Goal: Task Accomplishment & Management: Manage account settings

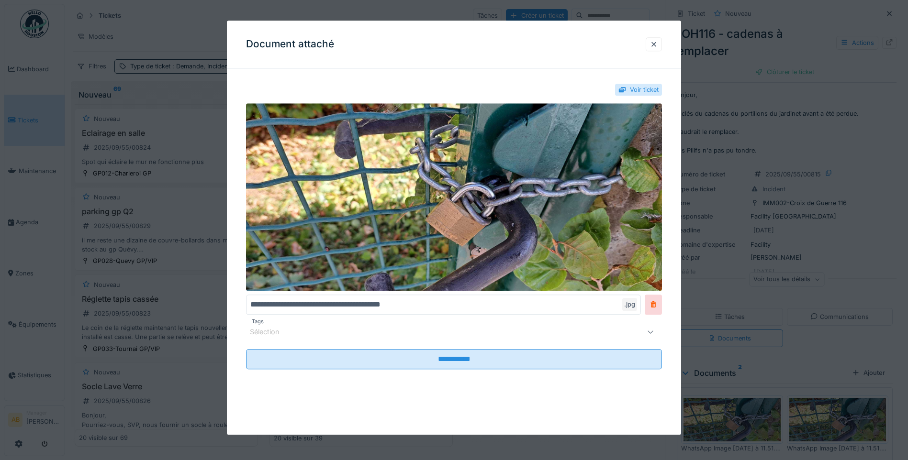
scroll to position [29, 0]
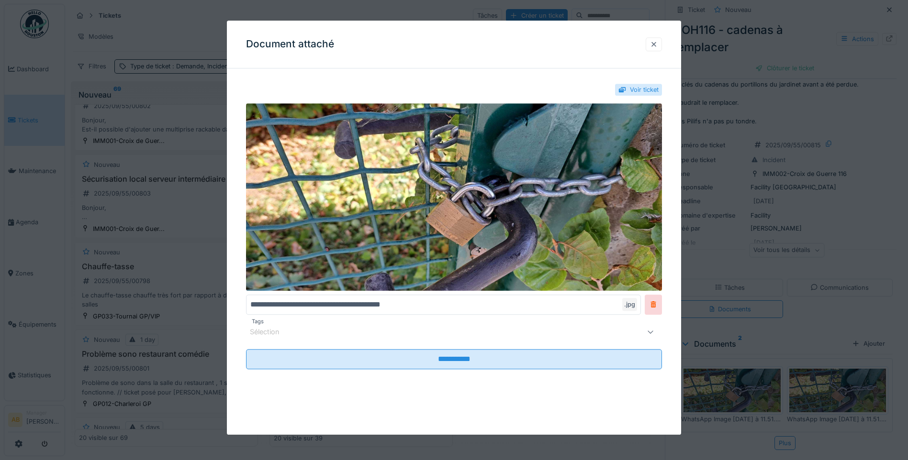
click at [656, 41] on div at bounding box center [654, 44] width 8 height 9
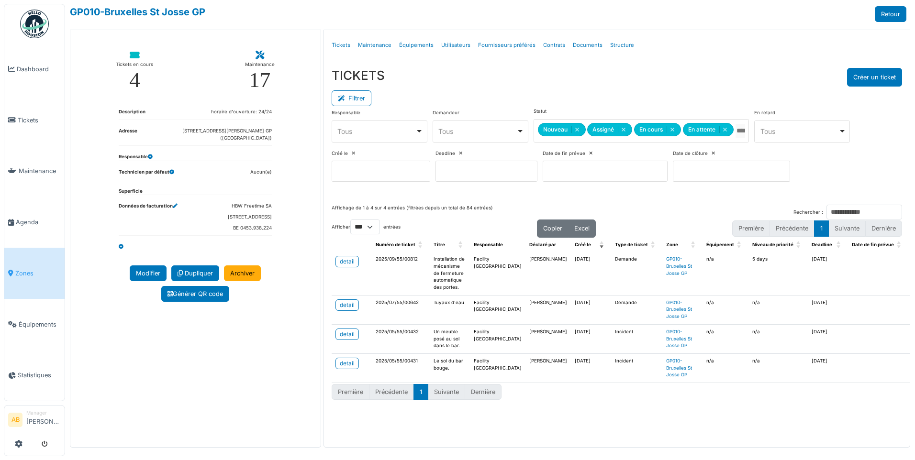
select select "***"
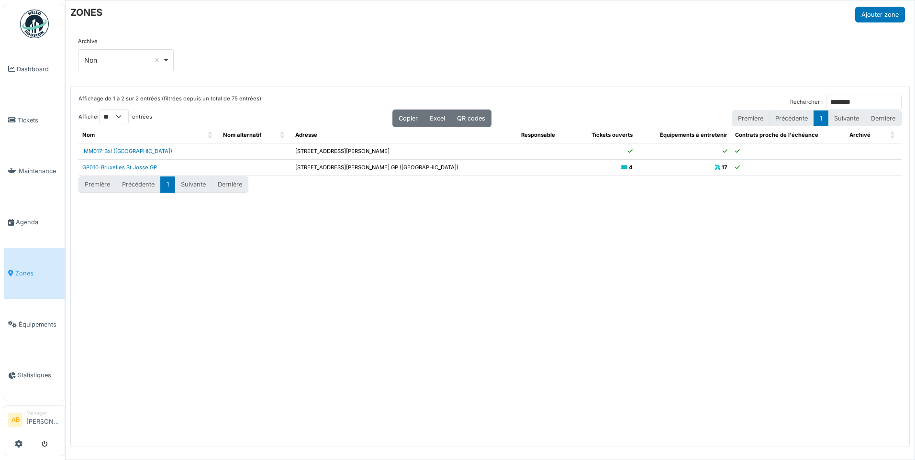
select select "**"
click at [893, 103] on input "********" at bounding box center [864, 102] width 76 height 15
click at [826, 101] on input "Rechercher :" at bounding box center [864, 102] width 76 height 15
type input "*"
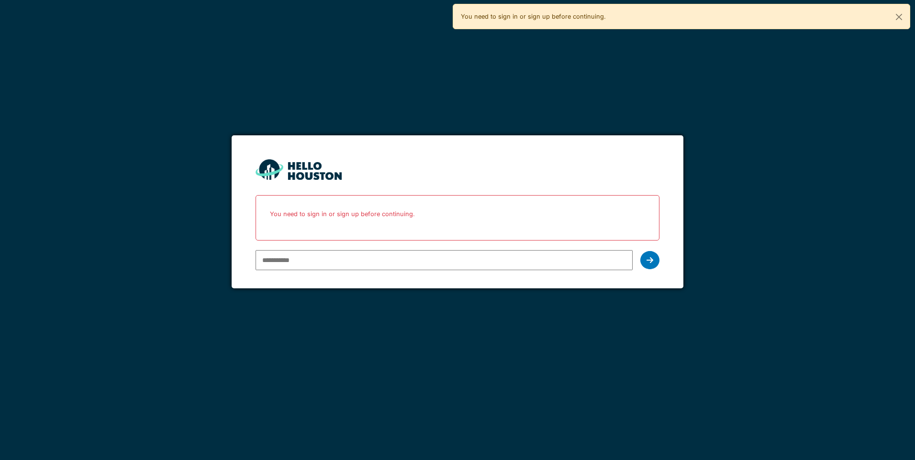
click at [301, 256] on input "email" at bounding box center [443, 260] width 377 height 20
type input "**********"
click at [649, 256] on icon at bounding box center [649, 260] width 7 height 8
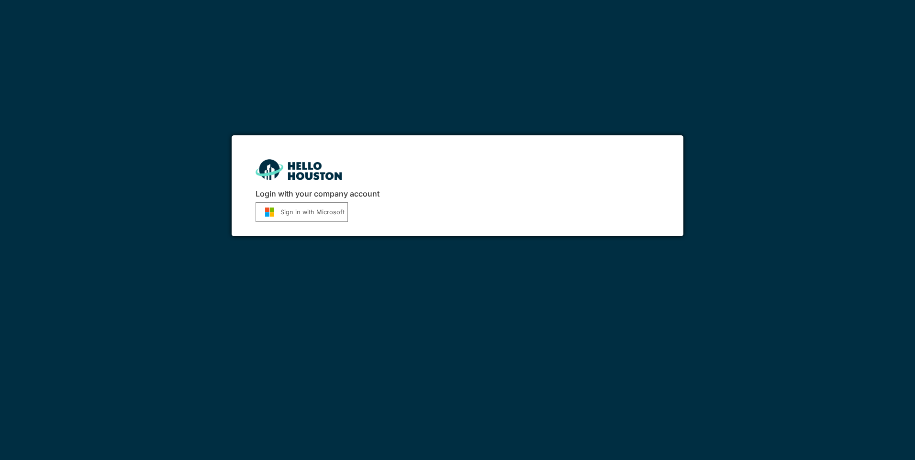
click at [325, 210] on button "Sign in with Microsoft" at bounding box center [301, 212] width 92 height 20
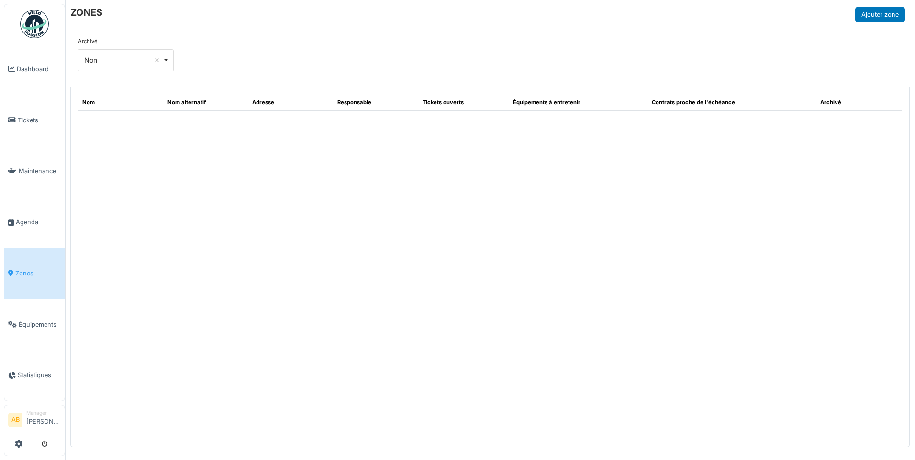
select select "**"
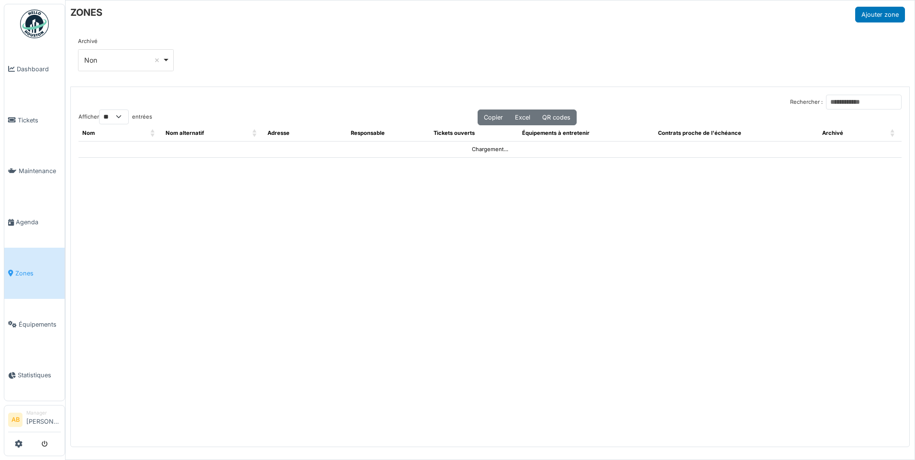
click at [28, 269] on span "Zones" at bounding box center [37, 273] width 45 height 9
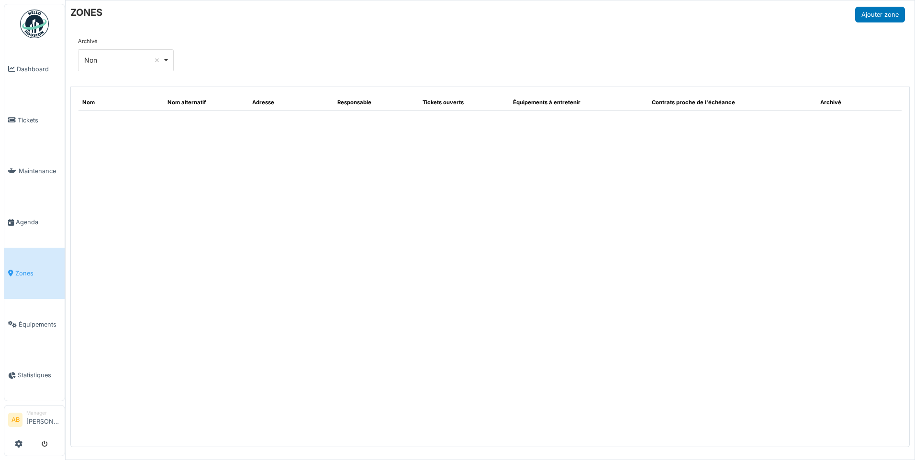
select select "**"
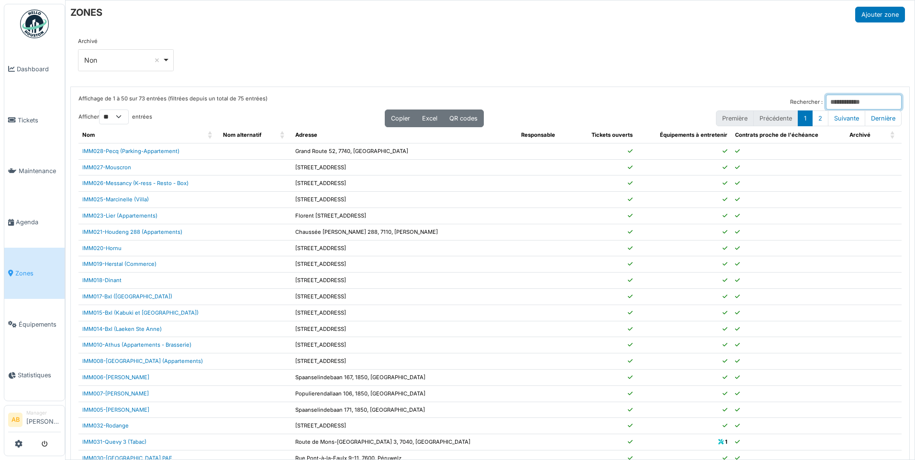
click at [826, 100] on input "Rechercher :" at bounding box center [864, 102] width 76 height 15
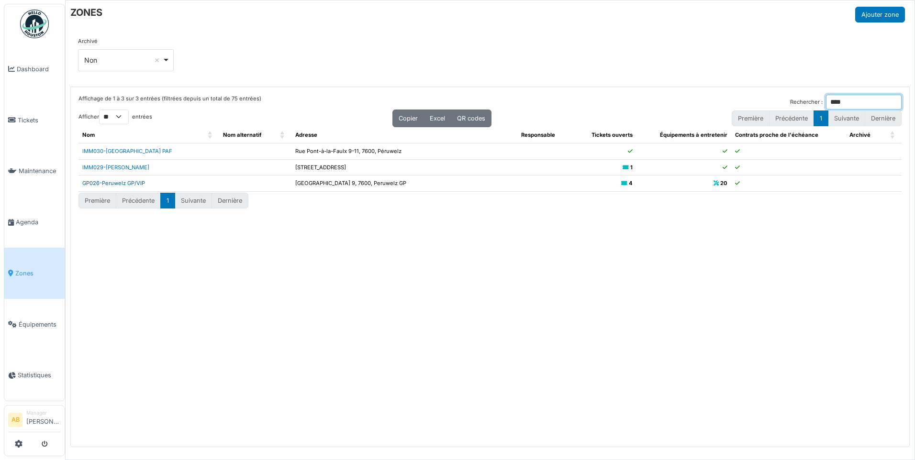
type input "****"
click at [120, 182] on link "GP026-Peruwelz GP/VIP" at bounding box center [113, 183] width 63 height 7
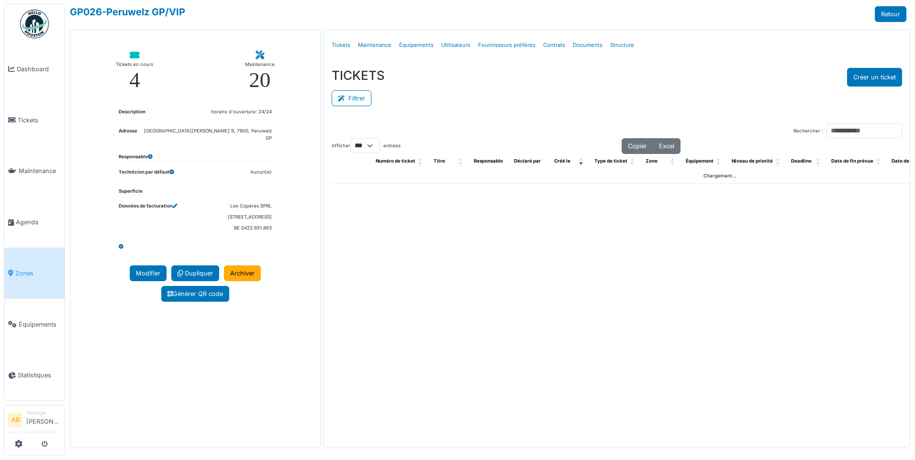
select select "***"
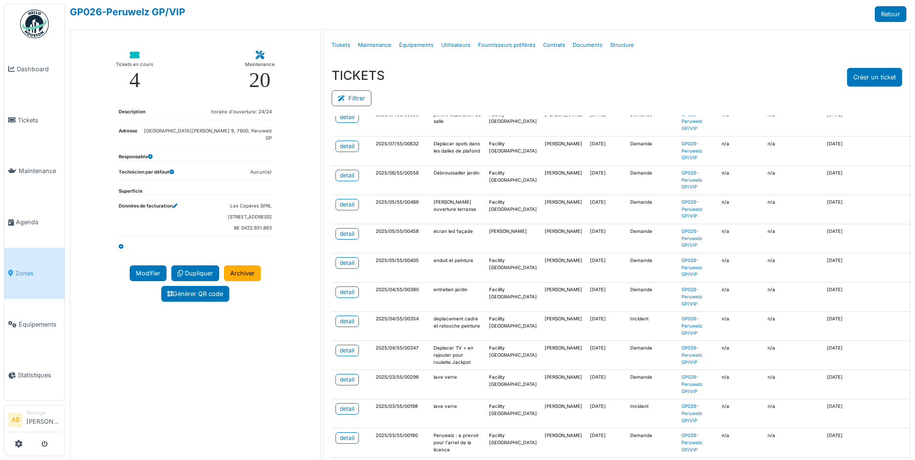
scroll to position [431, 0]
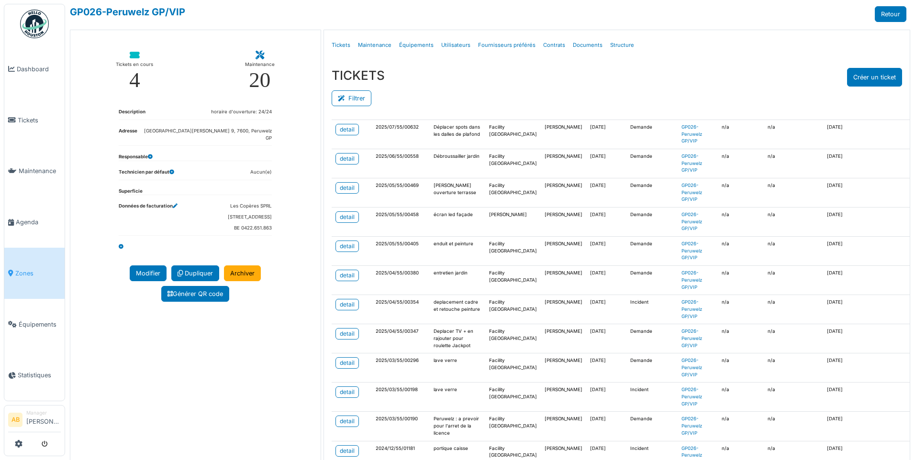
click at [31, 30] on img at bounding box center [34, 24] width 29 height 29
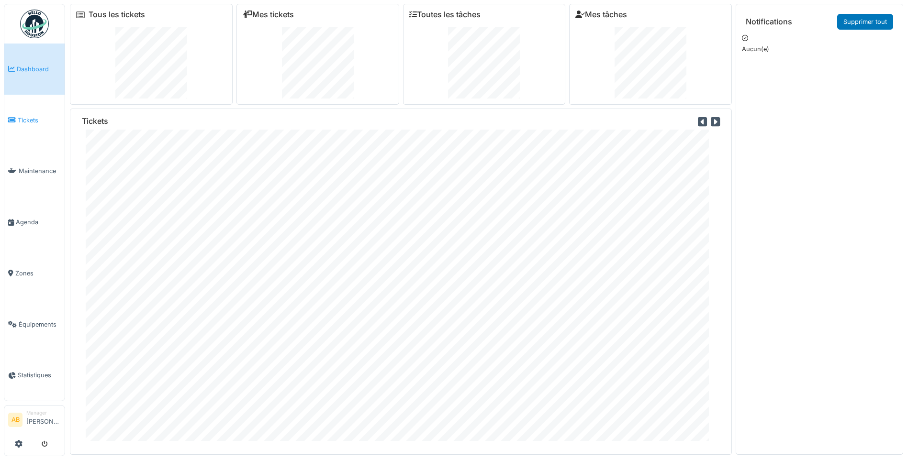
click at [29, 119] on span "Tickets" at bounding box center [39, 120] width 43 height 9
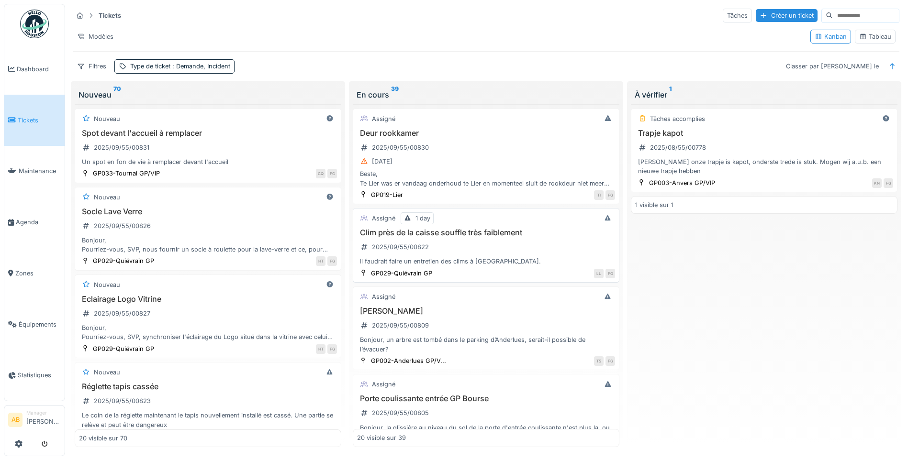
click at [529, 253] on div "Clim près de la caisse souffle très faiblement 2025/09/55/00822 Il faudrait fai…" at bounding box center [486, 247] width 258 height 38
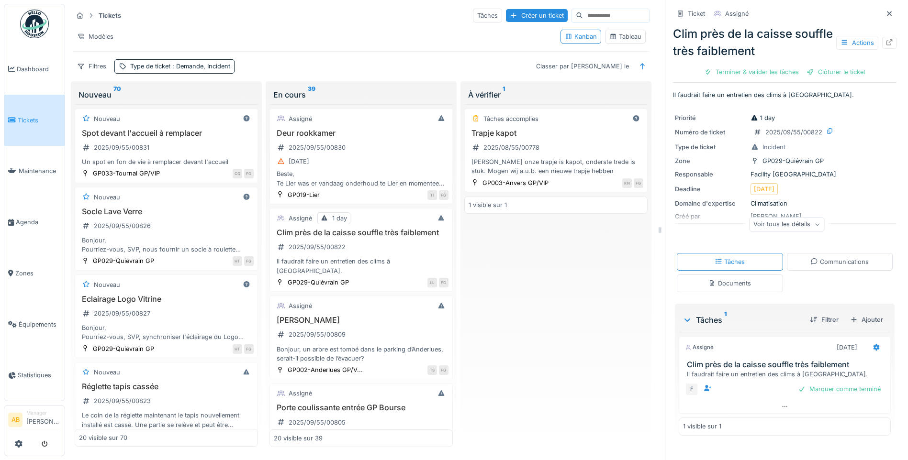
click at [777, 223] on div "Voir tous les détails" at bounding box center [786, 225] width 75 height 14
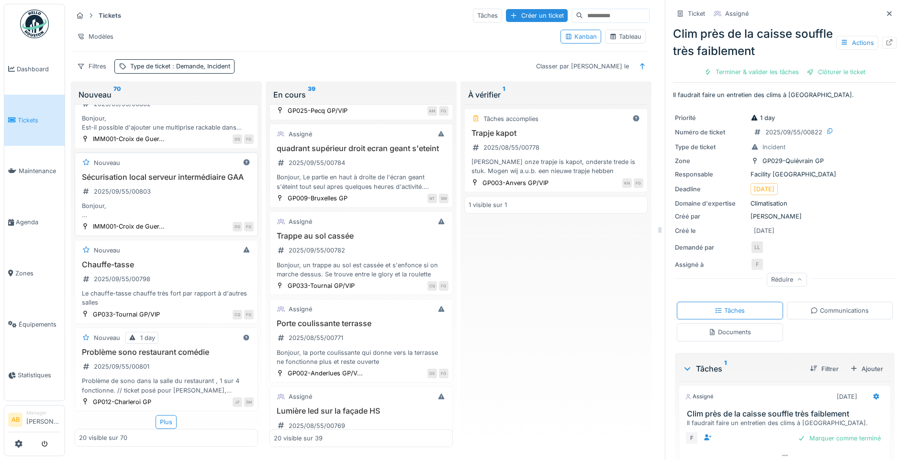
scroll to position [7, 0]
click at [161, 417] on div "Plus" at bounding box center [165, 422] width 21 height 14
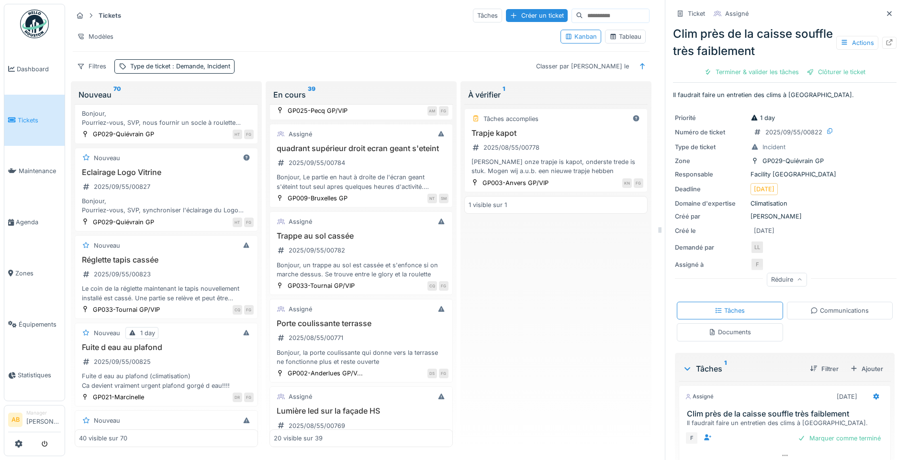
scroll to position [0, 0]
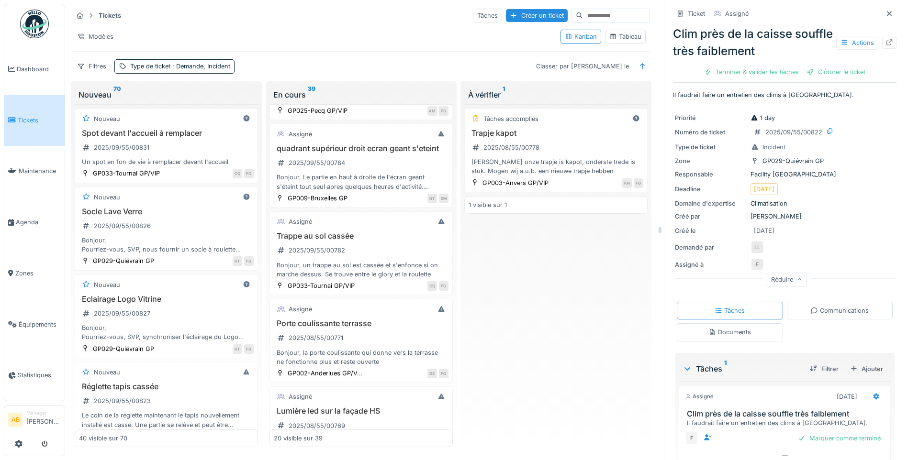
drag, startPoint x: 27, startPoint y: 19, endPoint x: 38, endPoint y: 22, distance: 11.5
click at [27, 19] on img at bounding box center [34, 24] width 29 height 29
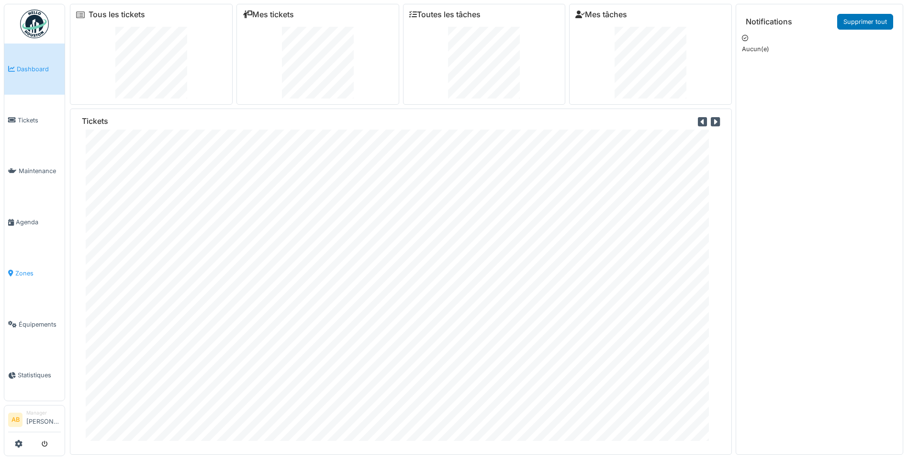
click at [19, 269] on span "Zones" at bounding box center [37, 273] width 45 height 9
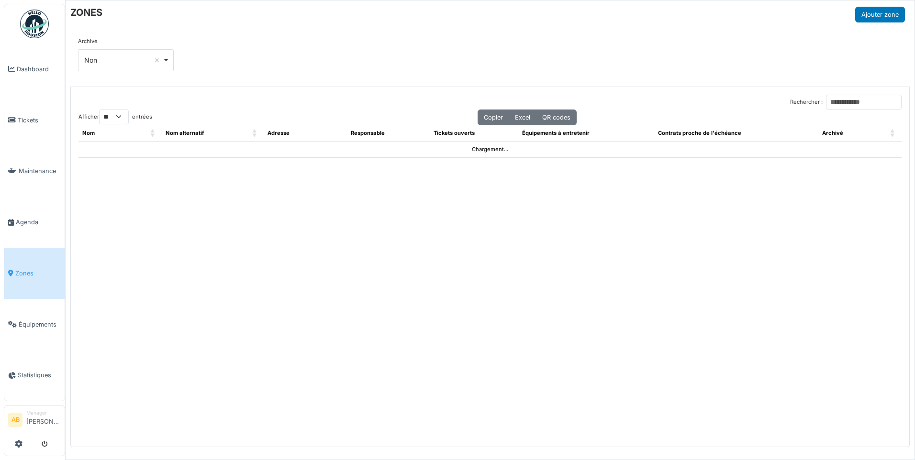
select select "**"
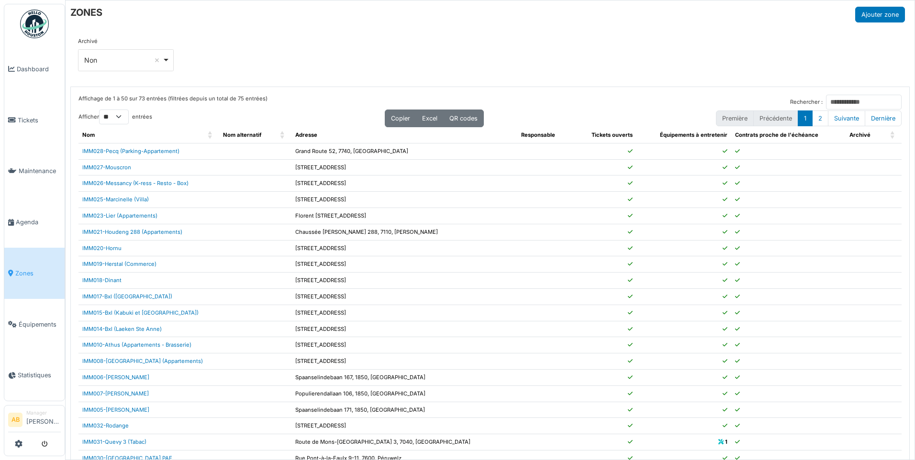
drag, startPoint x: 33, startPoint y: 22, endPoint x: 40, endPoint y: 28, distance: 9.5
click at [33, 22] on img at bounding box center [34, 24] width 29 height 29
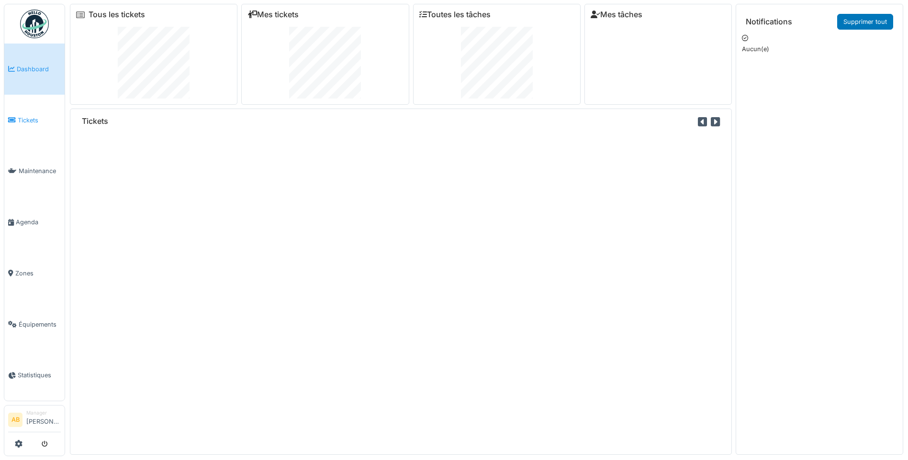
click at [23, 122] on span "Tickets" at bounding box center [39, 120] width 43 height 9
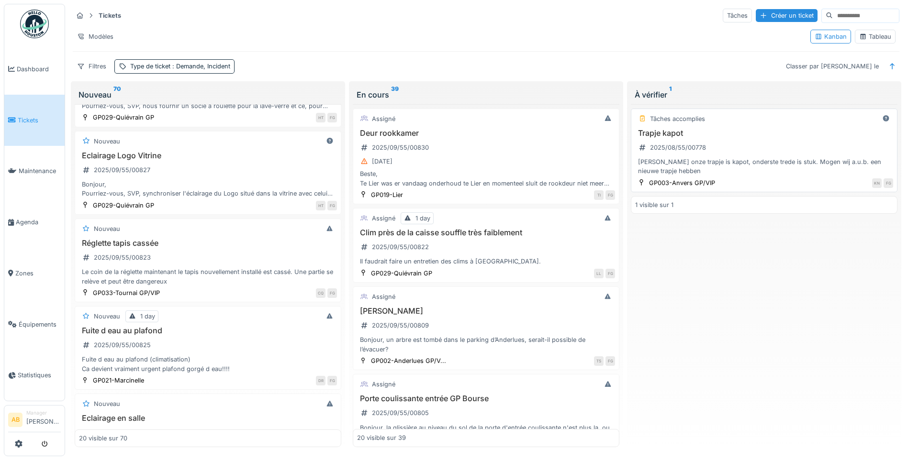
click at [728, 165] on div "[PERSON_NAME] onze trapje is kapot, onderste trede is stuk. Mogen wij a.u.b. ee…" at bounding box center [764, 166] width 258 height 18
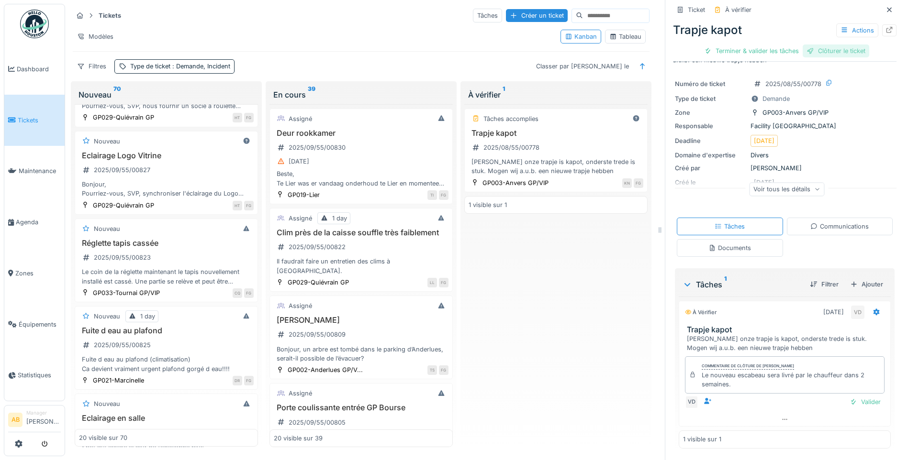
click at [827, 51] on div "Clôturer le ticket" at bounding box center [835, 50] width 67 height 13
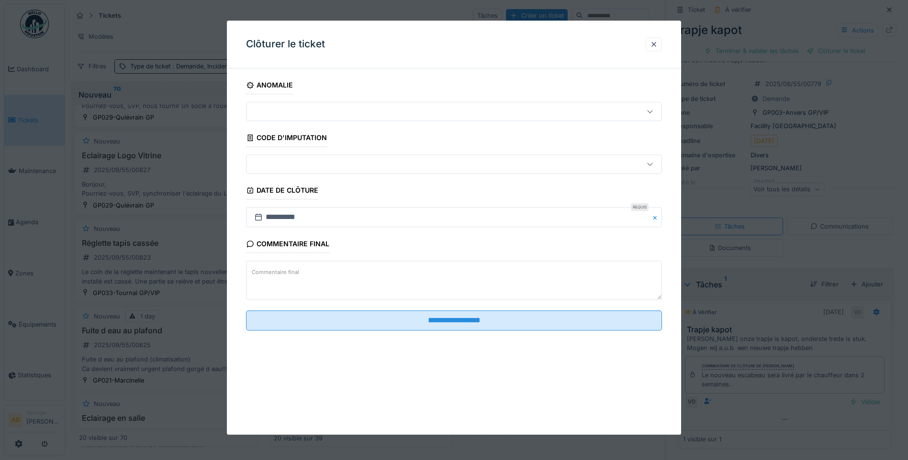
click at [399, 281] on textarea "Commentaire final" at bounding box center [454, 280] width 416 height 39
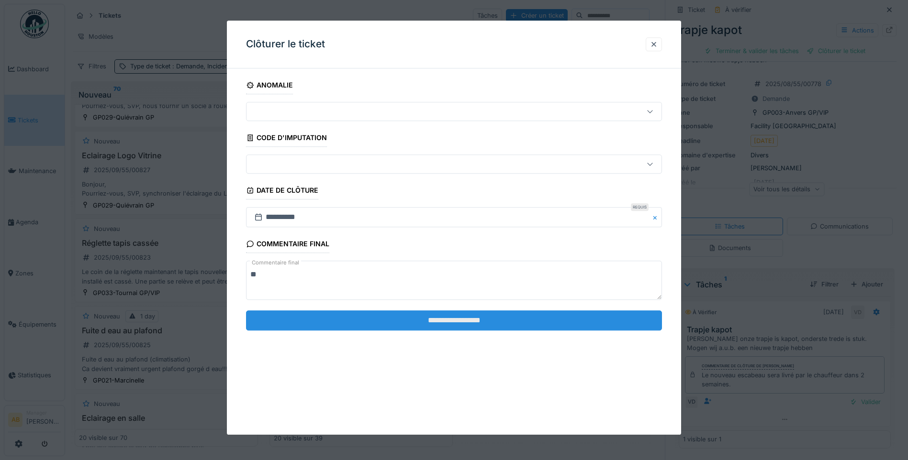
type textarea "**"
click at [453, 328] on input "**********" at bounding box center [454, 320] width 416 height 20
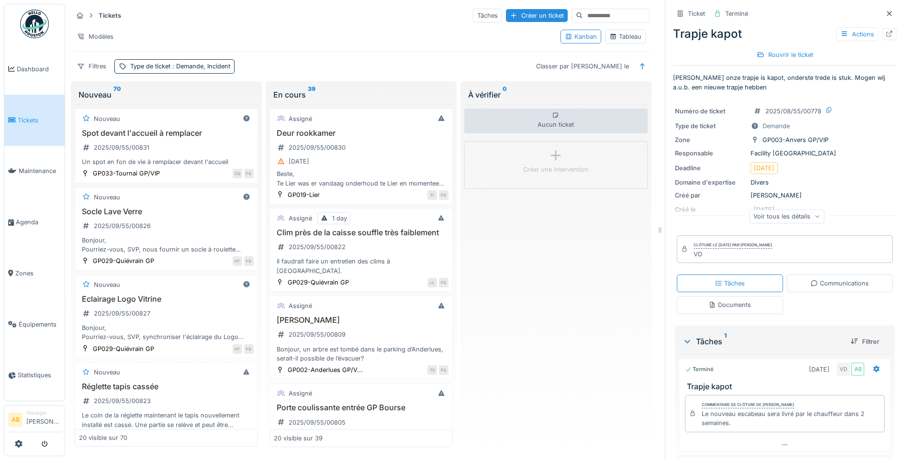
click at [24, 20] on img at bounding box center [34, 24] width 29 height 29
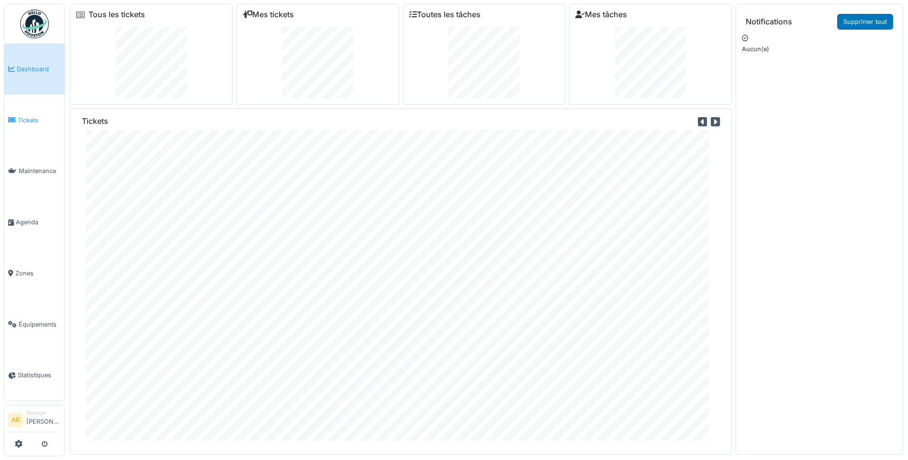
click at [20, 116] on span "Tickets" at bounding box center [39, 120] width 43 height 9
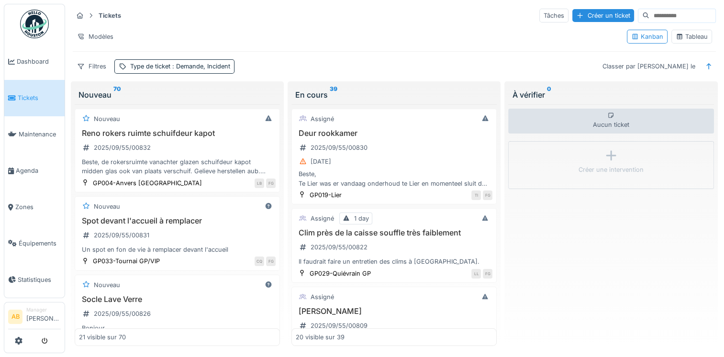
click at [36, 33] on img at bounding box center [34, 24] width 29 height 29
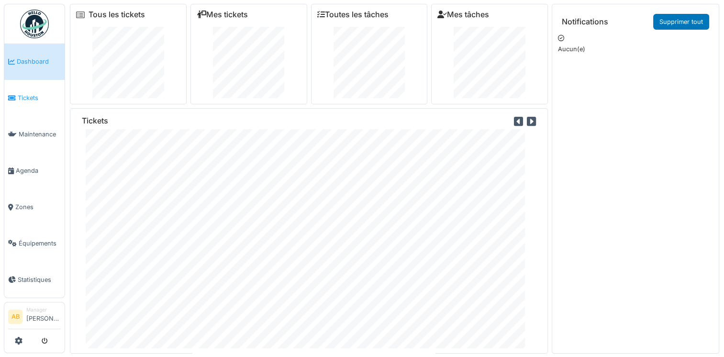
click at [31, 97] on span "Tickets" at bounding box center [39, 97] width 43 height 9
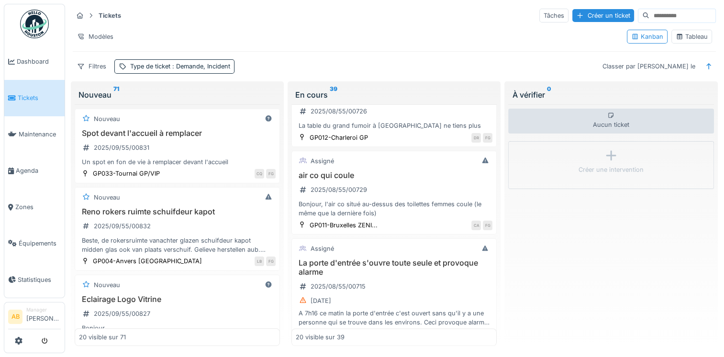
scroll to position [1564, 0]
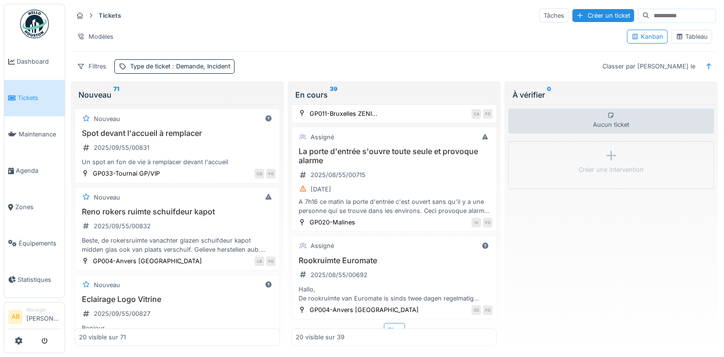
click at [386, 323] on div "Plus" at bounding box center [394, 330] width 21 height 14
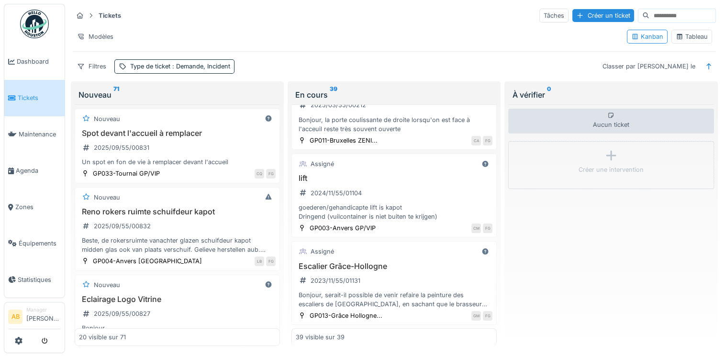
scroll to position [3209, 0]
click at [421, 304] on div "Bonjour, serait-il possible de venir refaire la peinture des escaliers de [GEOG…" at bounding box center [394, 299] width 197 height 18
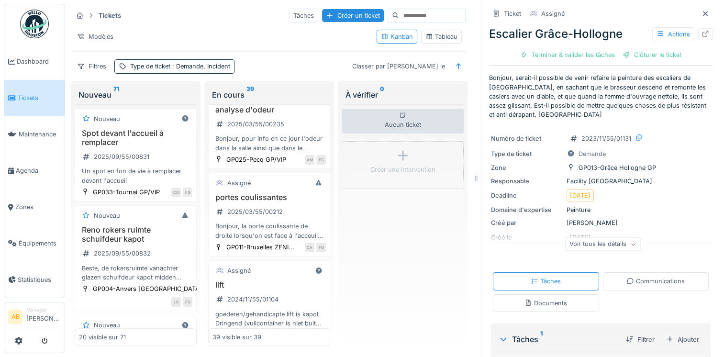
scroll to position [3371, 0]
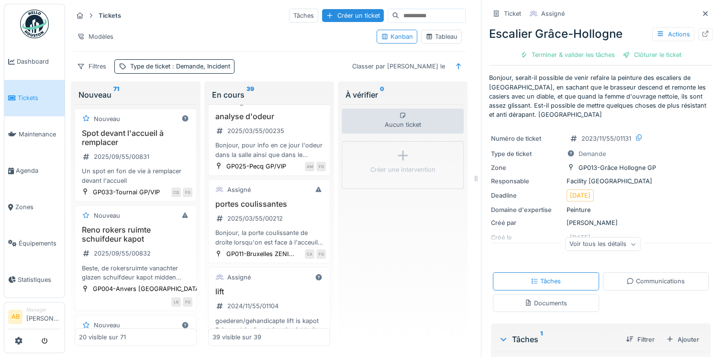
click at [278, 58] on div "Bonjour, Nous avons du mal à fermer la porte sas de la salle évent à doubles to…" at bounding box center [268, 49] width 113 height 18
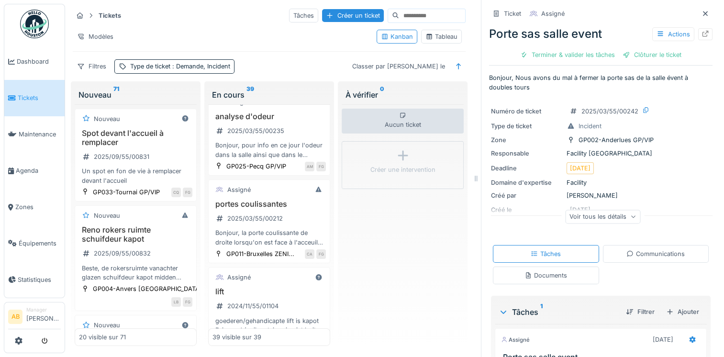
scroll to position [91, 0]
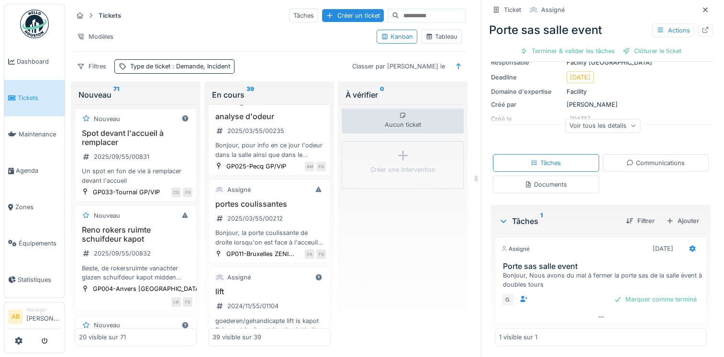
click at [640, 164] on div "Communications" at bounding box center [655, 162] width 58 height 9
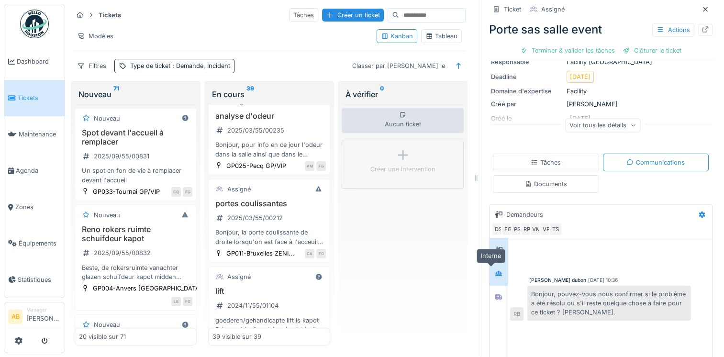
click at [493, 273] on div at bounding box center [498, 274] width 14 height 16
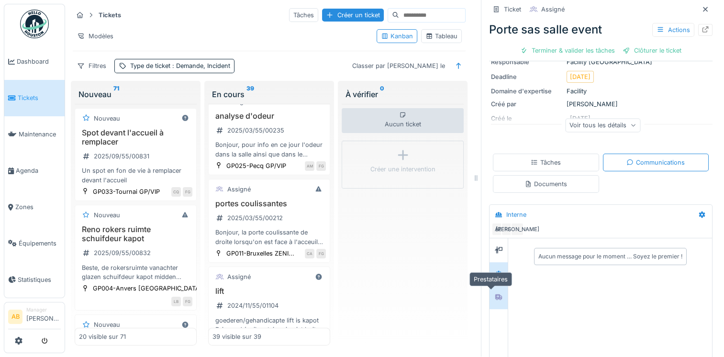
click at [495, 293] on div at bounding box center [499, 297] width 8 height 9
click at [496, 244] on div at bounding box center [498, 250] width 14 height 12
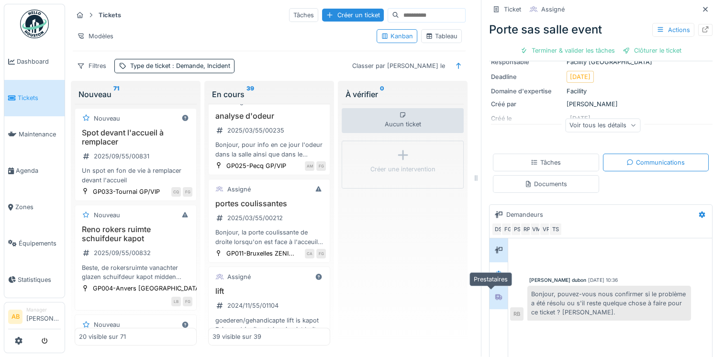
click at [495, 294] on icon at bounding box center [498, 297] width 7 height 6
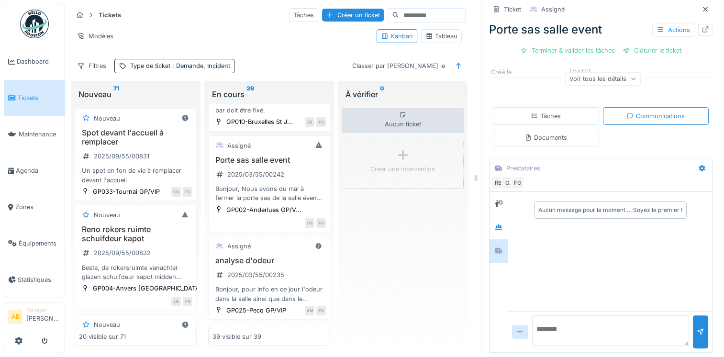
scroll to position [3218, 0]
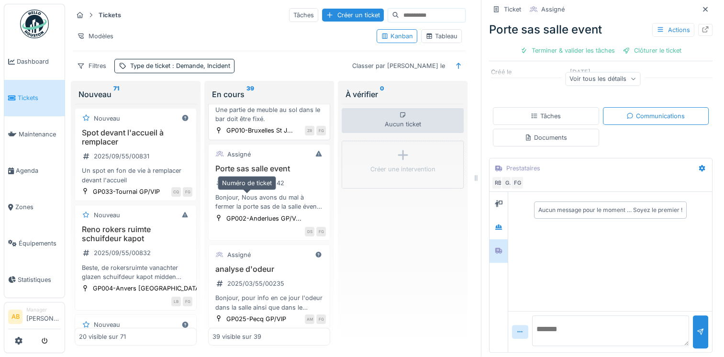
click at [269, 100] on div "2025/05/55/00432" at bounding box center [255, 95] width 57 height 9
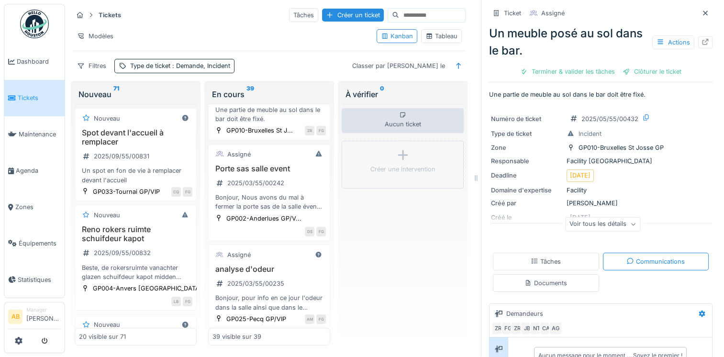
click at [530, 211] on div "Voir tous les détails" at bounding box center [602, 226] width 223 height 31
click at [599, 218] on div "Voir tous les détails" at bounding box center [602, 224] width 75 height 14
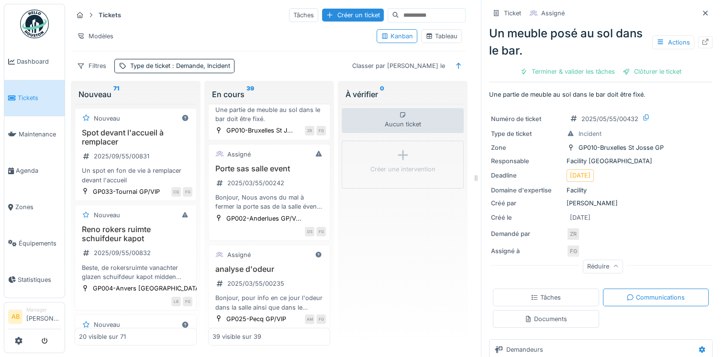
click at [558, 310] on div "Documents" at bounding box center [546, 319] width 106 height 18
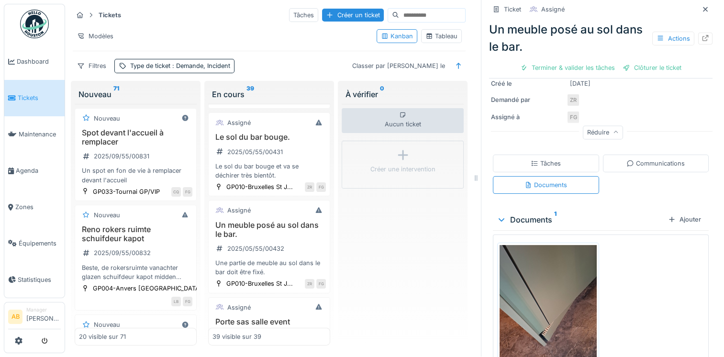
scroll to position [3046, 0]
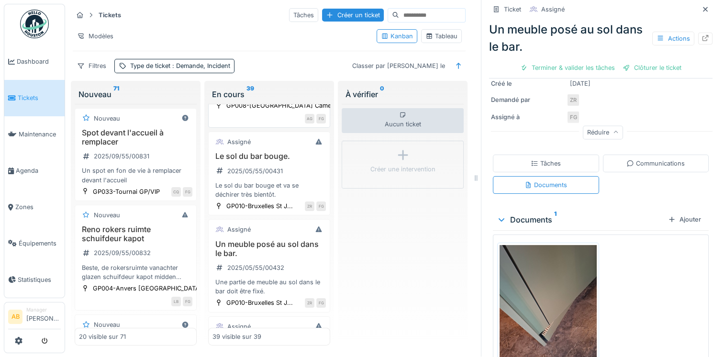
click at [287, 60] on h3 "Petite porte d’entrée au ancien cinema a vérifier svp" at bounding box center [268, 51] width 113 height 18
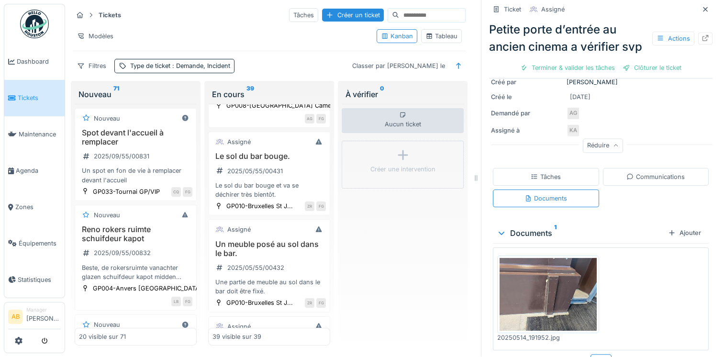
scroll to position [176, 0]
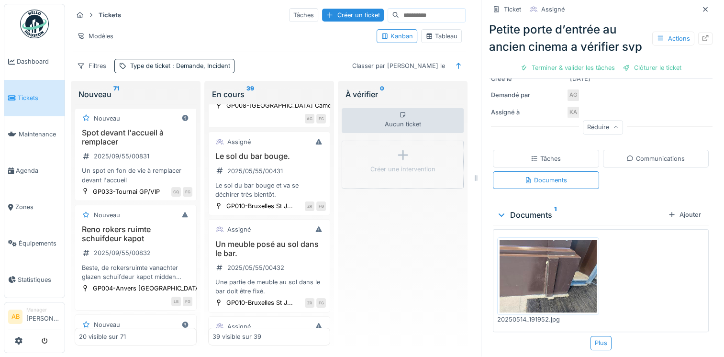
click at [630, 154] on div "Communications" at bounding box center [655, 158] width 58 height 9
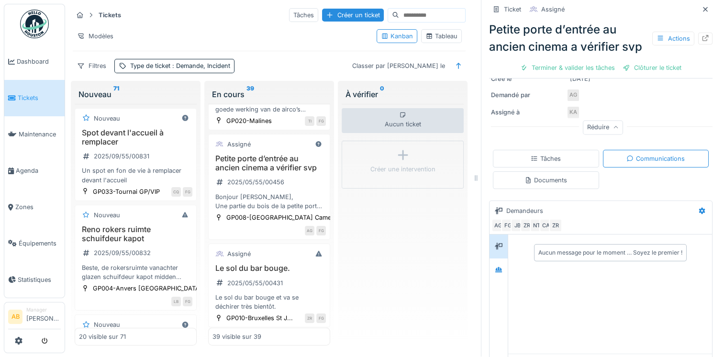
scroll to position [2931, 0]
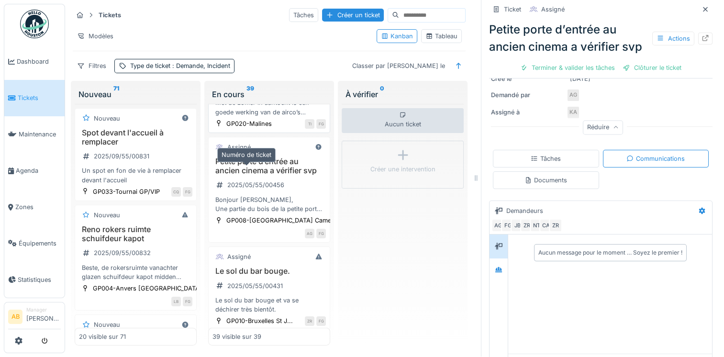
click at [258, 93] on div "2025/06/55/00516" at bounding box center [254, 88] width 55 height 9
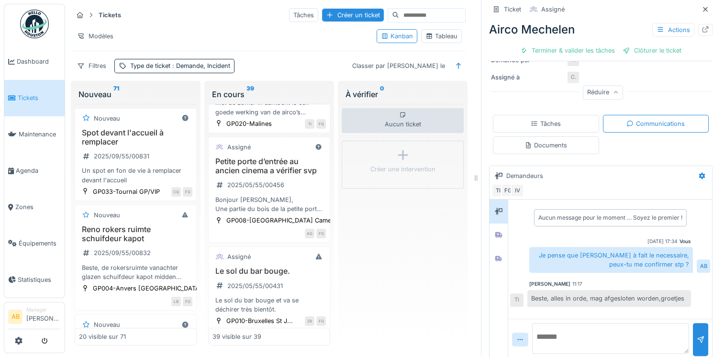
scroll to position [242, 0]
click at [641, 47] on div "Clôturer le ticket" at bounding box center [652, 50] width 67 height 13
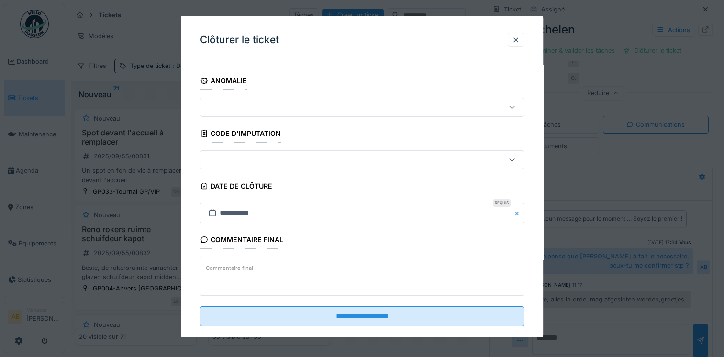
click at [316, 261] on textarea "Commentaire final" at bounding box center [362, 275] width 324 height 39
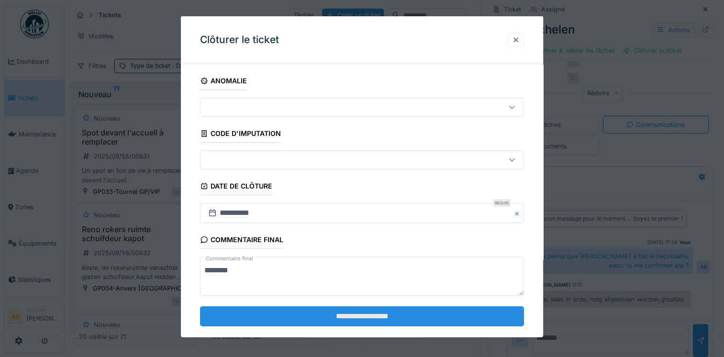
type textarea "********"
click at [306, 315] on input "**********" at bounding box center [362, 316] width 324 height 20
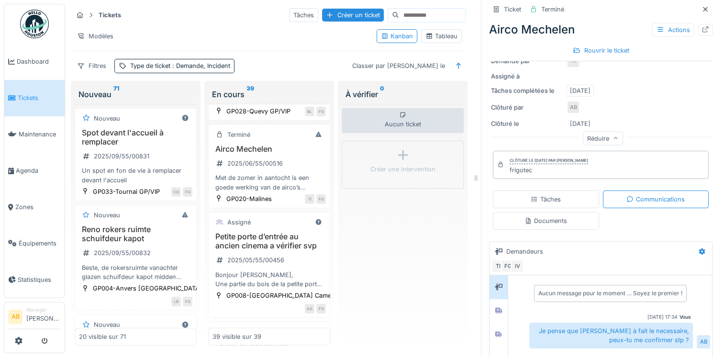
scroll to position [2836, 0]
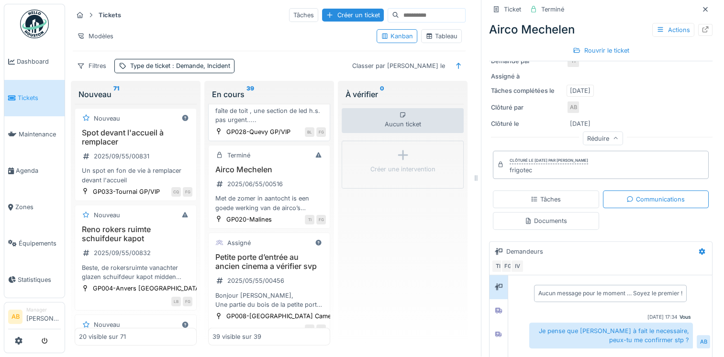
click at [282, 125] on div "serie de led toiture 2025/06/55/00561 faîte de toit , une section de led h.s. p…" at bounding box center [268, 101] width 113 height 47
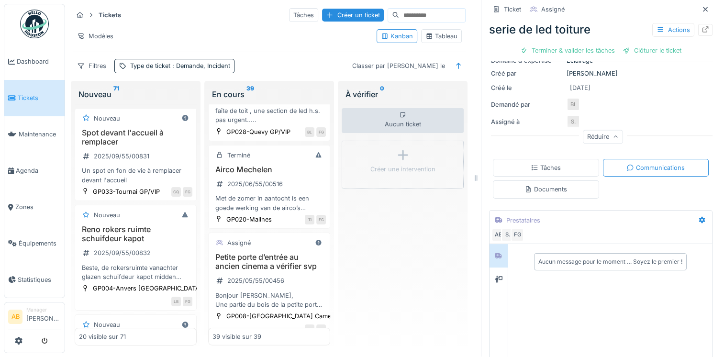
scroll to position [124, 0]
click at [497, 271] on div at bounding box center [498, 277] width 14 height 12
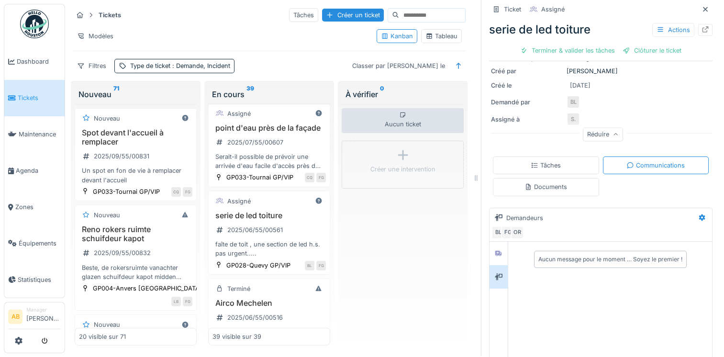
scroll to position [2702, 0]
click at [273, 147] on div "2025/07/55/00607" at bounding box center [255, 142] width 56 height 9
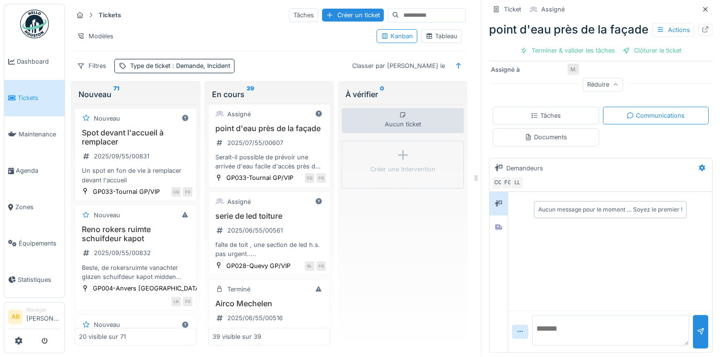
scroll to position [188, 0]
click at [495, 224] on icon at bounding box center [499, 227] width 8 height 6
click at [495, 200] on icon at bounding box center [499, 203] width 8 height 7
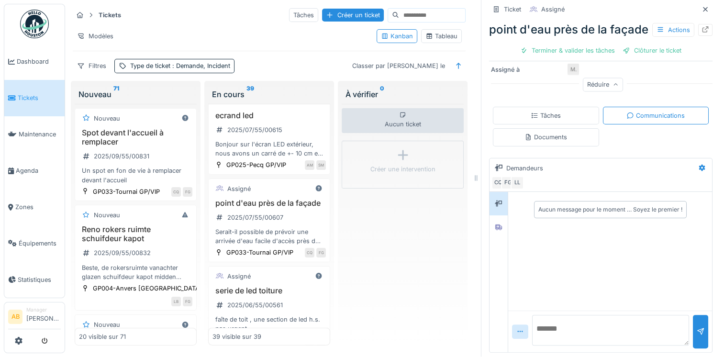
scroll to position [2625, 0]
click at [281, 160] on div "Bonjour sur l'écran LED extérieur, nous avons un carré de +- 10 cm eu milieu de…" at bounding box center [268, 151] width 113 height 18
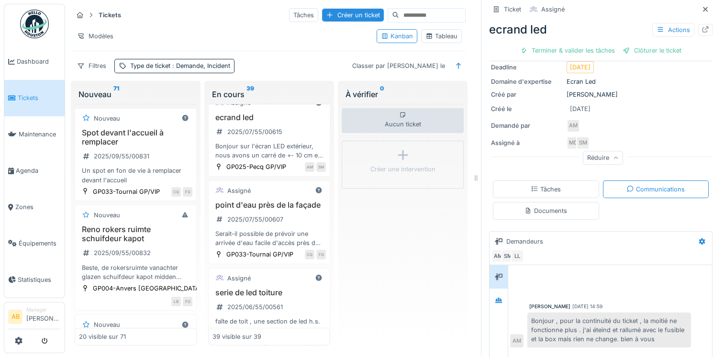
scroll to position [119, 0]
click at [495, 297] on icon at bounding box center [499, 300] width 8 height 6
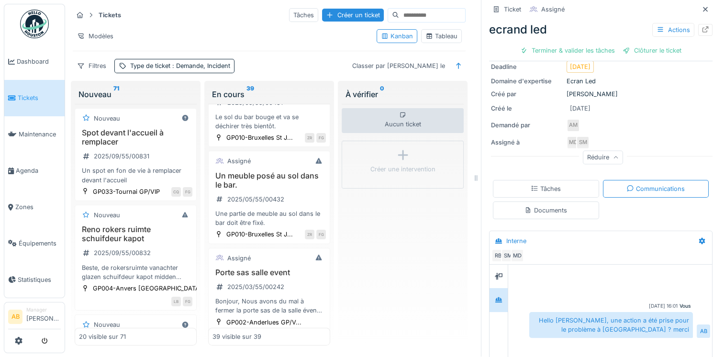
scroll to position [3101, 0]
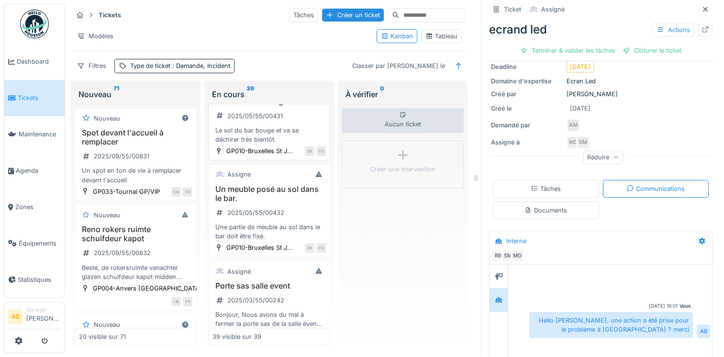
click at [262, 144] on div "Le sol du bar bouge et va se déchirer très bientôt." at bounding box center [268, 135] width 113 height 18
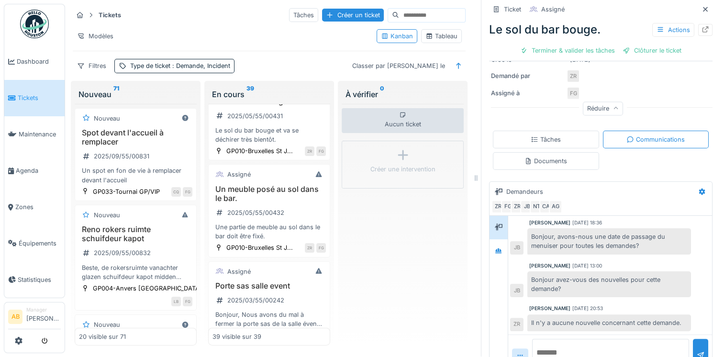
scroll to position [162, 0]
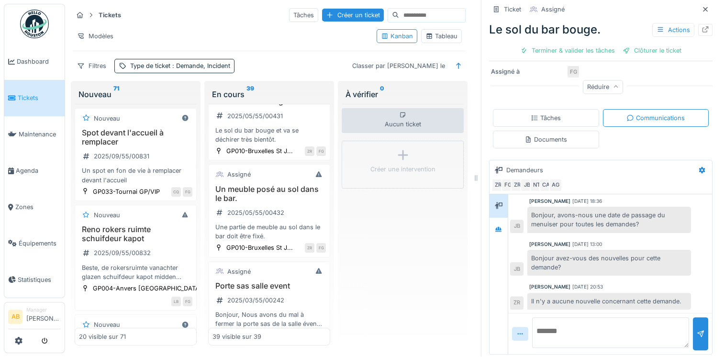
click at [580, 322] on textarea at bounding box center [610, 332] width 157 height 31
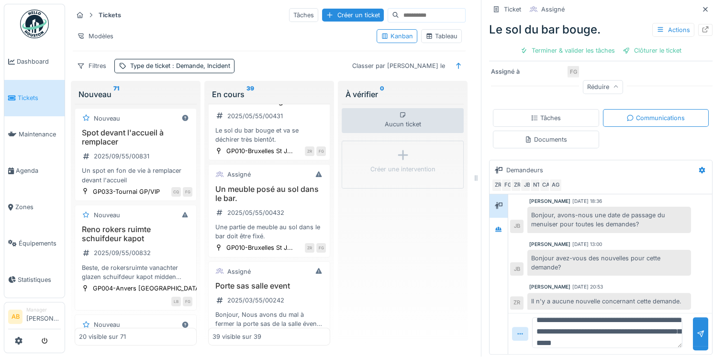
scroll to position [22, 0]
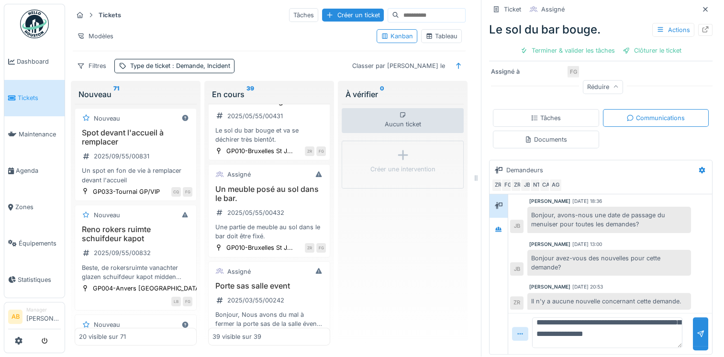
type textarea "**********"
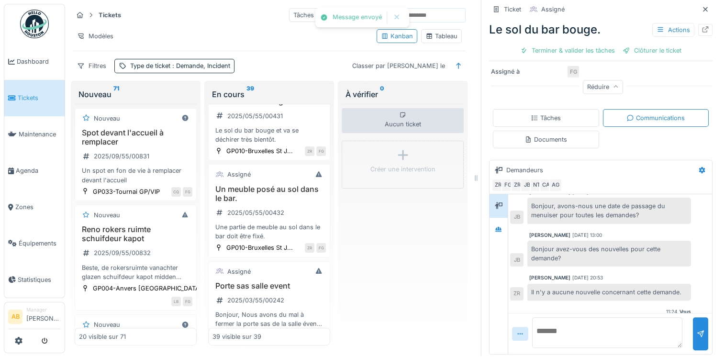
scroll to position [96, 0]
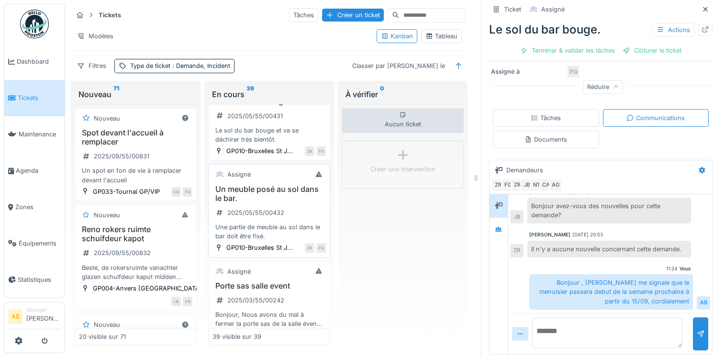
click at [281, 203] on h3 "Un meuble posé au sol dans le bar." at bounding box center [268, 194] width 113 height 18
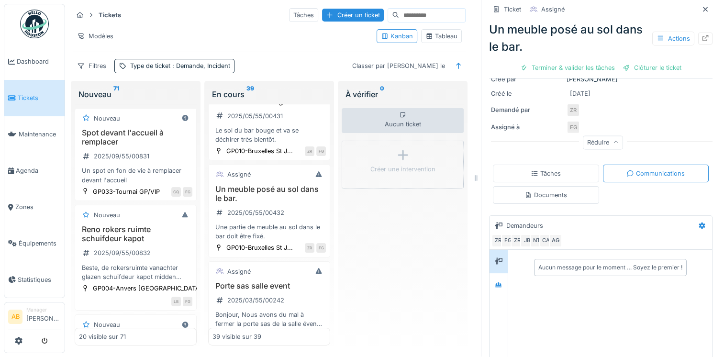
scroll to position [31, 0]
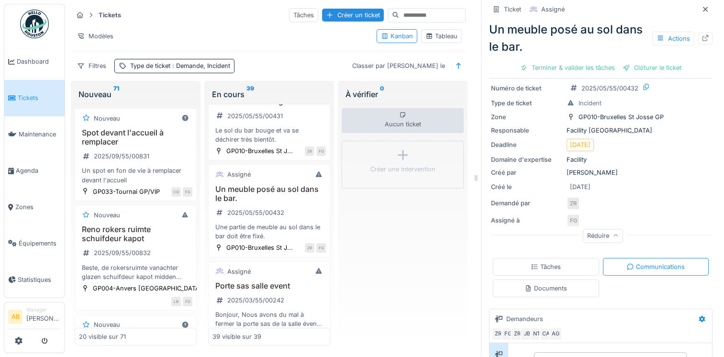
click at [542, 262] on div "Tâches" at bounding box center [546, 266] width 30 height 9
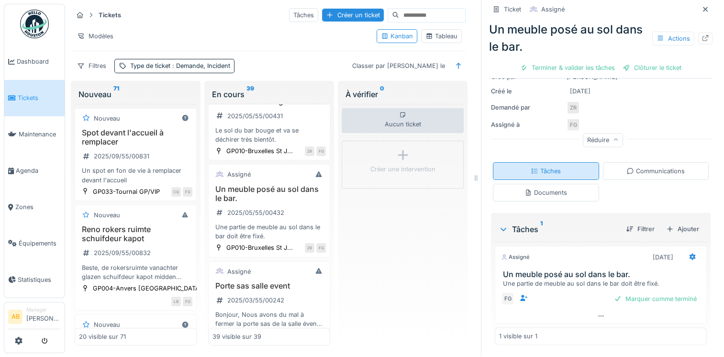
scroll to position [124, 0]
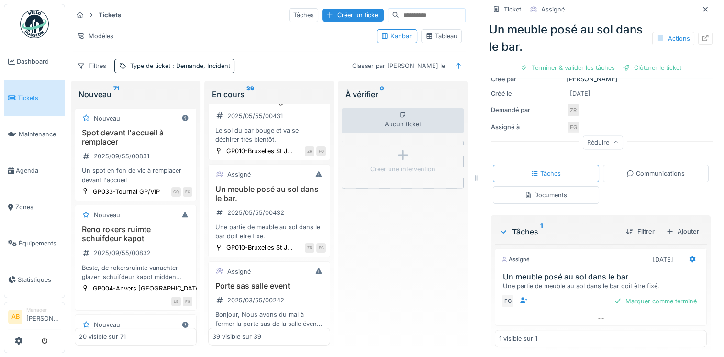
click at [532, 190] on div "Documents" at bounding box center [545, 194] width 43 height 9
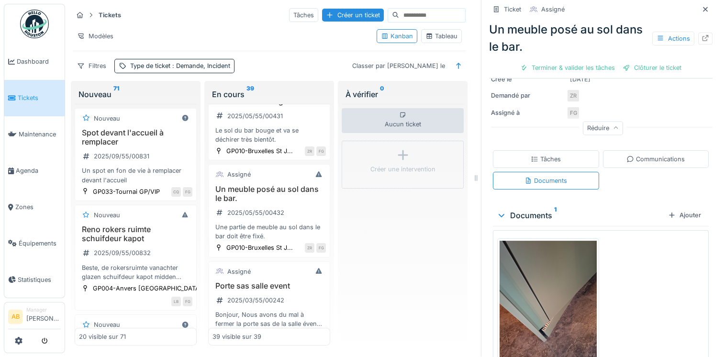
scroll to position [193, 0]
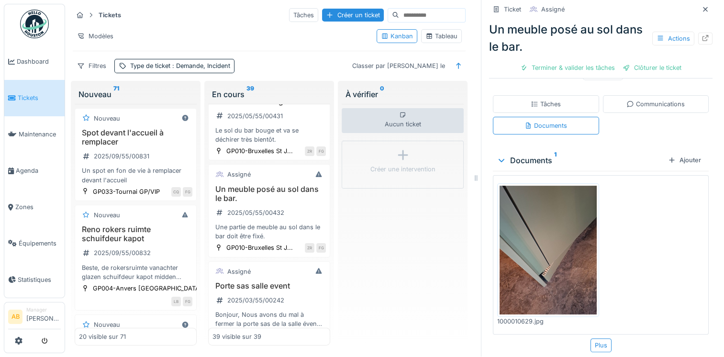
click at [615, 102] on div "Communications" at bounding box center [656, 104] width 106 height 18
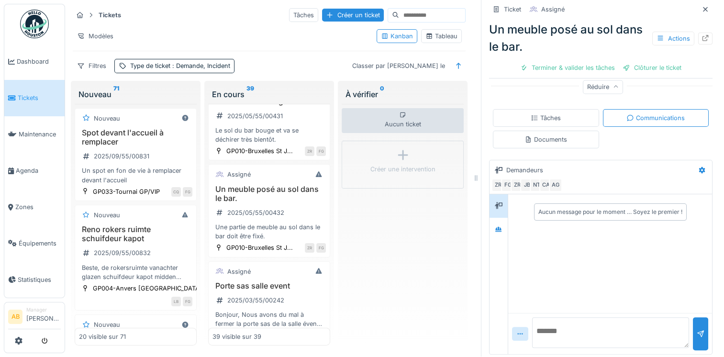
click at [546, 328] on textarea at bounding box center [610, 332] width 157 height 31
type textarea "**********"
click at [697, 329] on div at bounding box center [701, 333] width 8 height 9
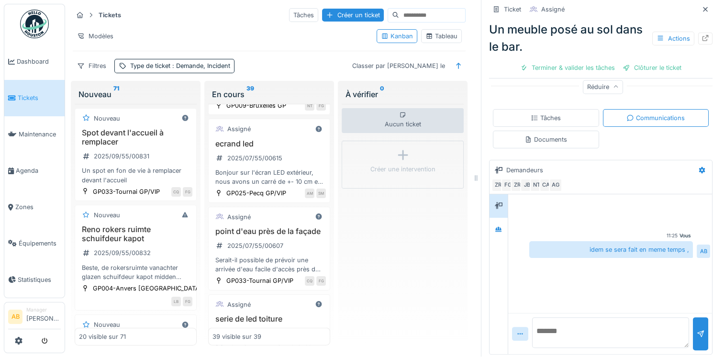
scroll to position [2584, 0]
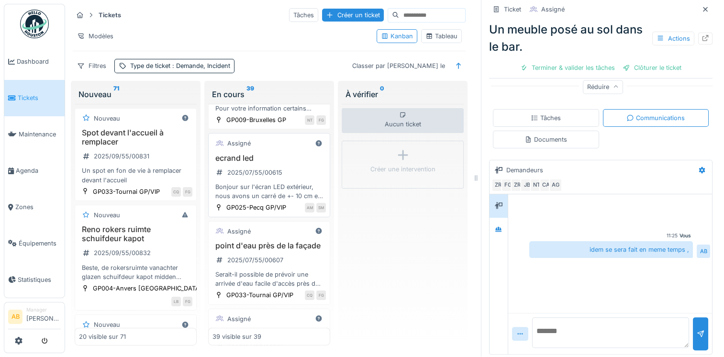
click at [259, 163] on h3 "ecrand led" at bounding box center [268, 158] width 113 height 9
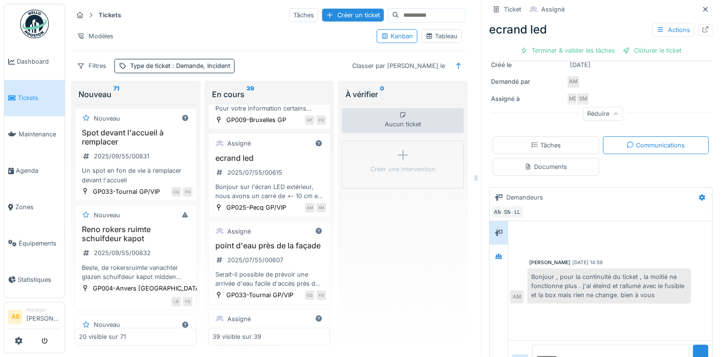
scroll to position [163, 0]
click at [495, 253] on icon at bounding box center [499, 256] width 8 height 6
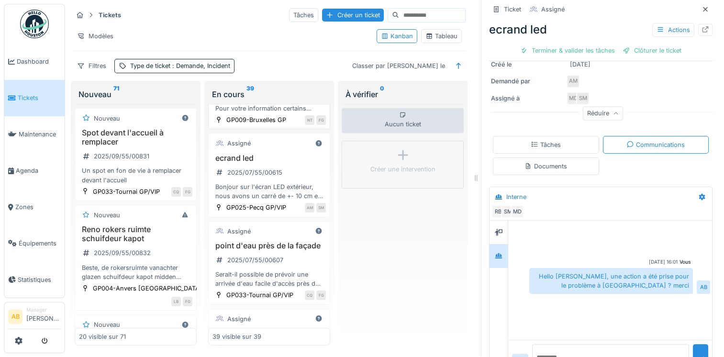
click at [283, 113] on div "stickers sur deco X se décollent 2025/07/55/00625 Bonjour, Pour votre informati…" at bounding box center [268, 84] width 113 height 56
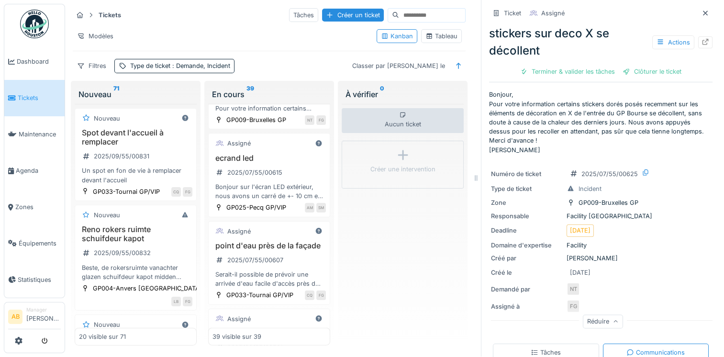
click at [361, 271] on div "Aucun ticket Créer une intervention" at bounding box center [403, 225] width 122 height 242
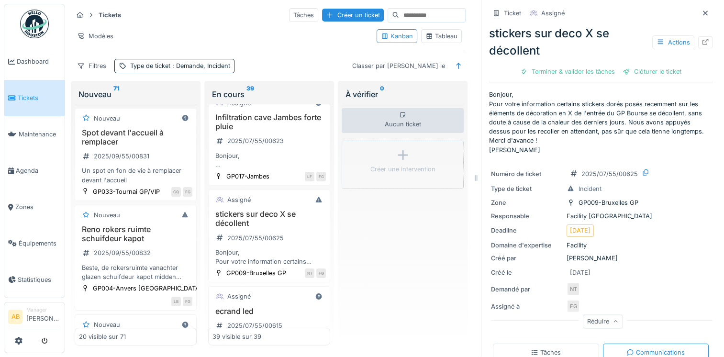
scroll to position [2412, 0]
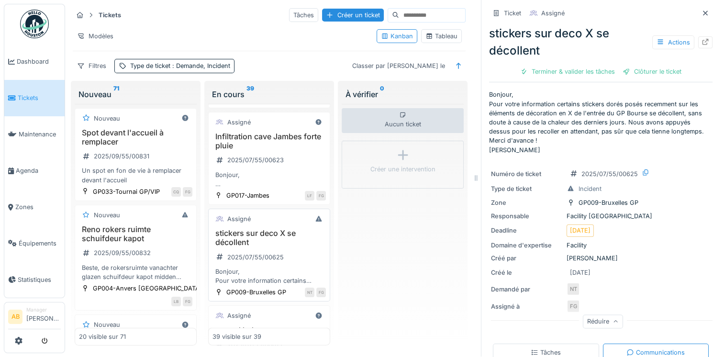
click at [267, 247] on h3 "stickers sur deco X se décollent" at bounding box center [268, 238] width 113 height 18
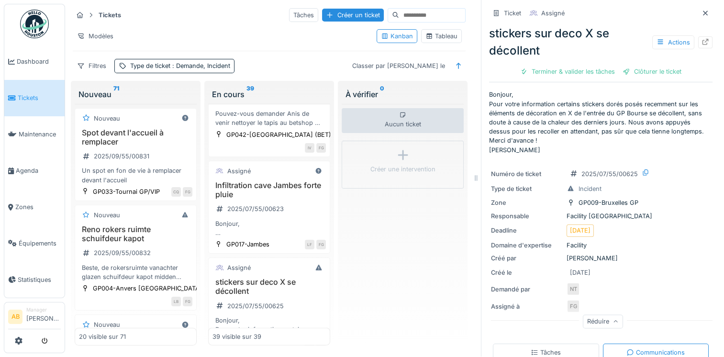
scroll to position [2355, 0]
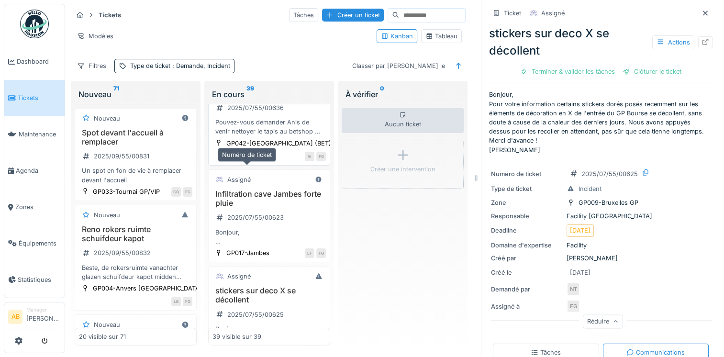
click at [278, 116] on div "2025/07/55/00636" at bounding box center [249, 108] width 75 height 16
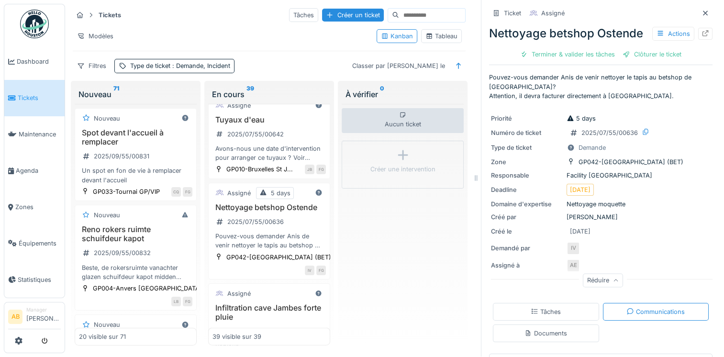
scroll to position [2240, 0]
click at [274, 163] on div "Avons-nous une date d'intervention pour arranger ce tuyaux ? Voir photos en ann…" at bounding box center [268, 154] width 113 height 18
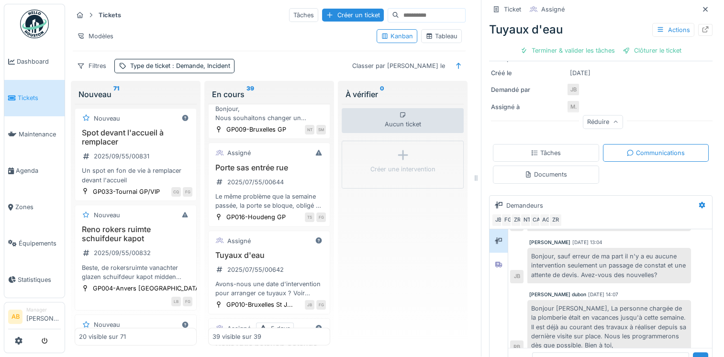
scroll to position [2087, 0]
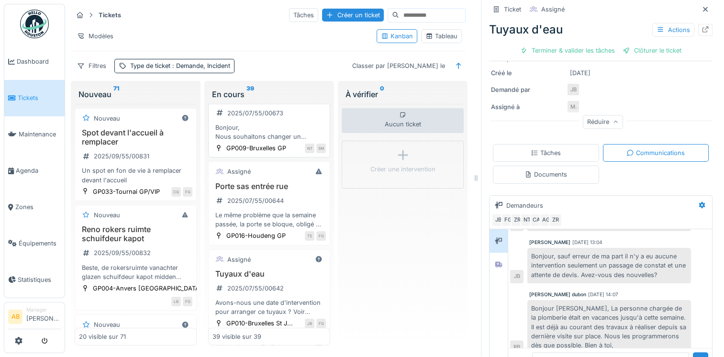
click at [288, 141] on div "changement affichage caméras visibles à la caisse 2025/07/55/00673 Bonjour, Nou…" at bounding box center [268, 113] width 113 height 56
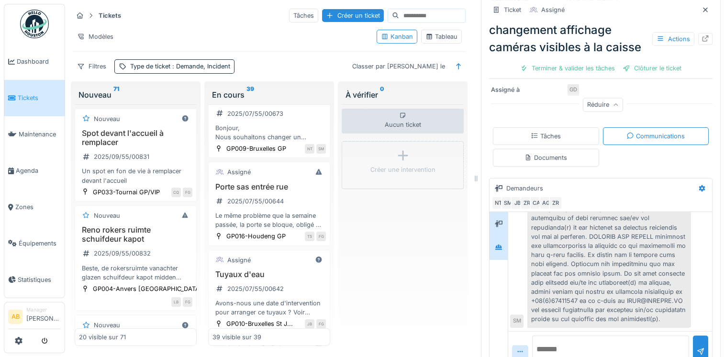
click at [492, 254] on div at bounding box center [498, 246] width 18 height 23
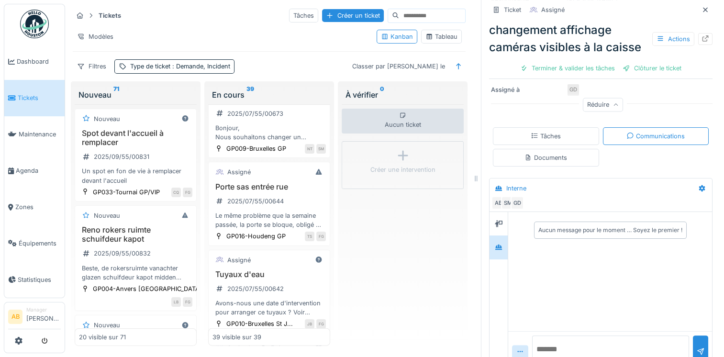
click at [558, 339] on textarea at bounding box center [610, 350] width 157 height 31
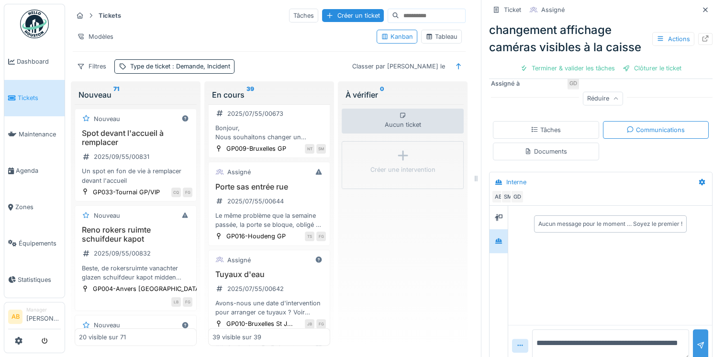
type textarea "**********"
click at [693, 338] on div at bounding box center [700, 345] width 15 height 33
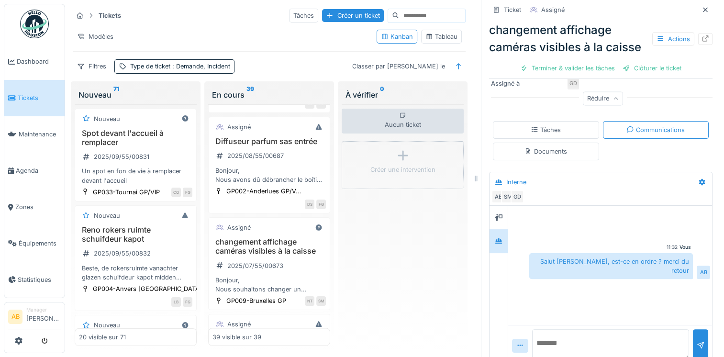
scroll to position [1934, 0]
click at [277, 161] on div "2025/08/55/00687" at bounding box center [255, 156] width 56 height 9
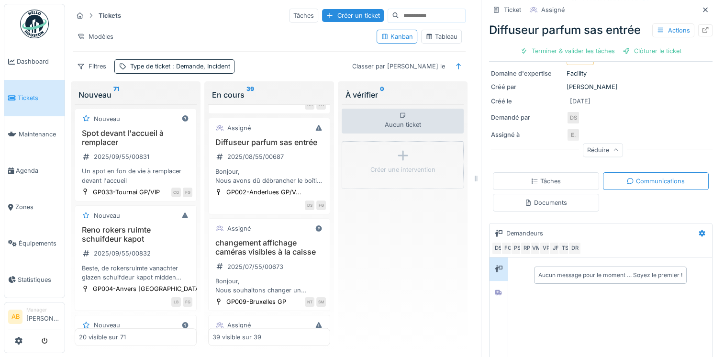
scroll to position [169, 0]
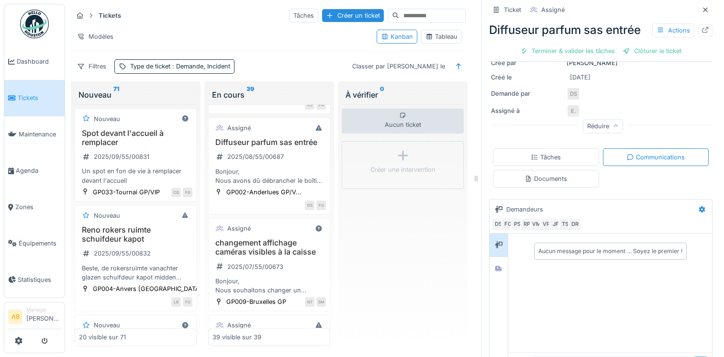
click at [564, 180] on div "Documents" at bounding box center [546, 179] width 106 height 18
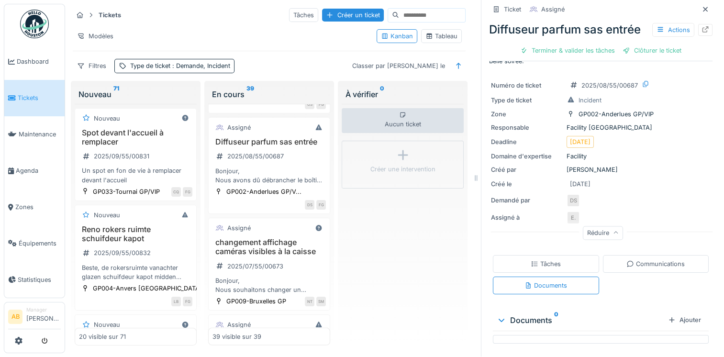
click at [603, 257] on div "Communications" at bounding box center [656, 264] width 106 height 18
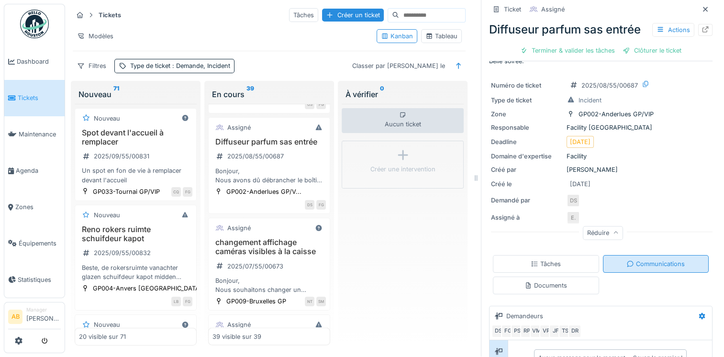
scroll to position [169, 0]
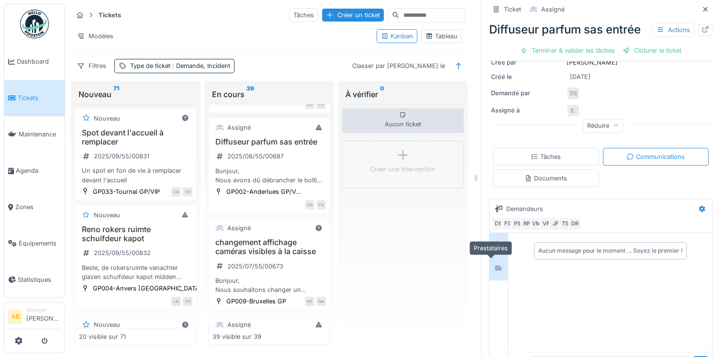
click at [495, 265] on icon at bounding box center [498, 268] width 7 height 6
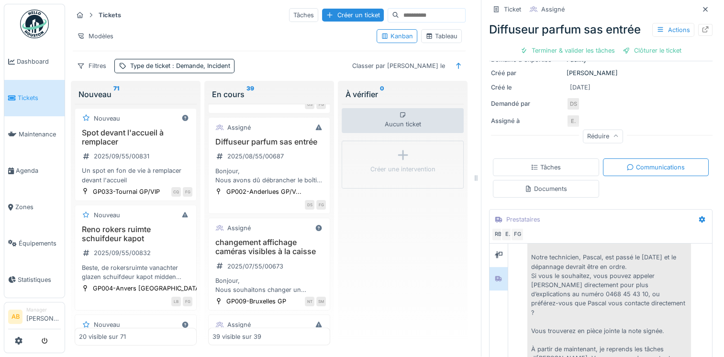
scroll to position [186, 0]
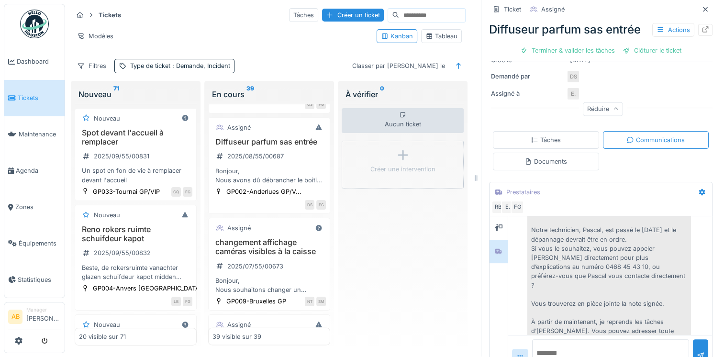
click at [685, 303] on div "stephanie@emoliquids.com 06/08/2025 22:30 Bonjour, Notre technicien, Pascal, es…" at bounding box center [610, 308] width 200 height 228
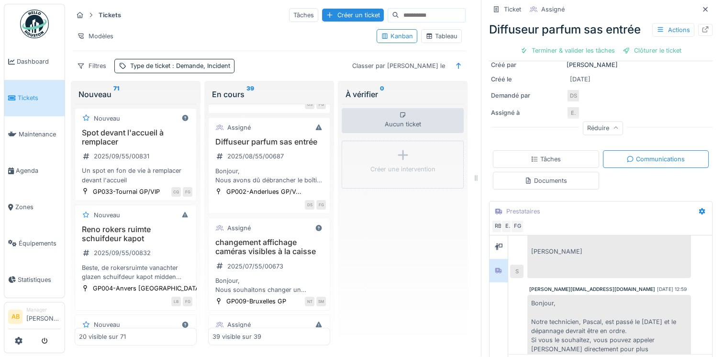
scroll to position [440, 0]
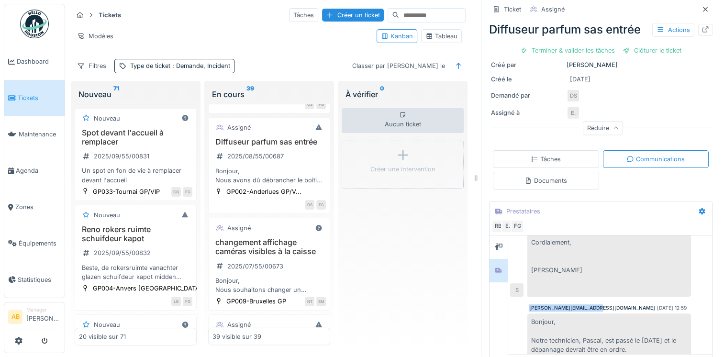
drag, startPoint x: 586, startPoint y: 279, endPoint x: 522, endPoint y: 277, distance: 63.2
click at [529, 304] on div "stephanie@emoliquids.com" at bounding box center [592, 307] width 126 height 7
copy div "stephanie@emoliquids.com"
click at [19, 340] on icon at bounding box center [19, 341] width 8 height 8
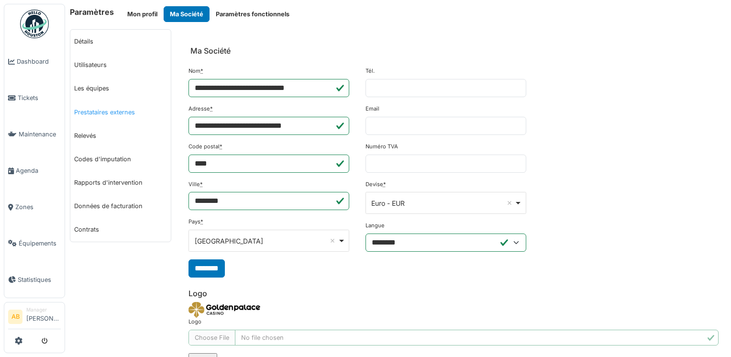
click at [108, 111] on link "Prestataires externes" at bounding box center [120, 111] width 100 height 23
select select "***"
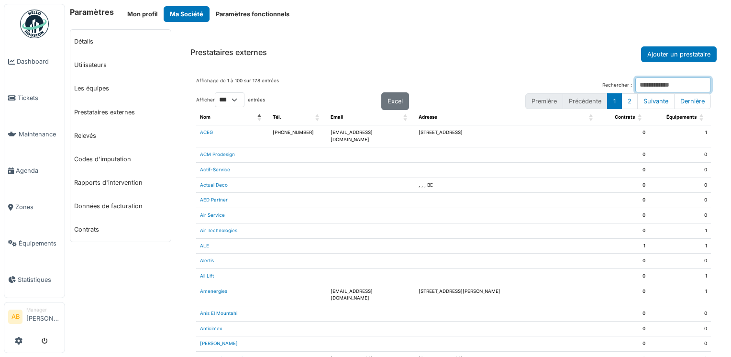
click at [635, 81] on input "Rechercher :" at bounding box center [673, 85] width 76 height 15
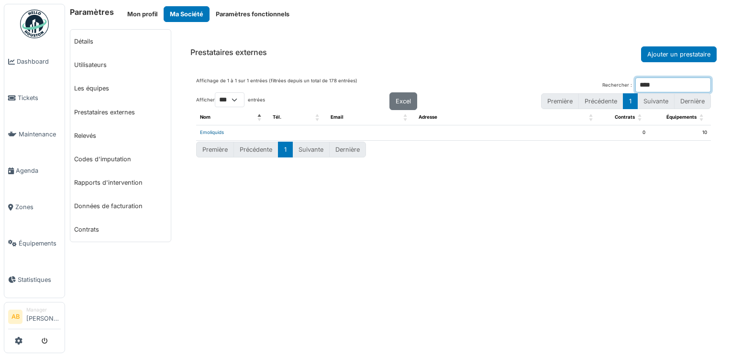
type input "****"
click at [209, 133] on link "Emoliquids" at bounding box center [212, 132] width 24 height 5
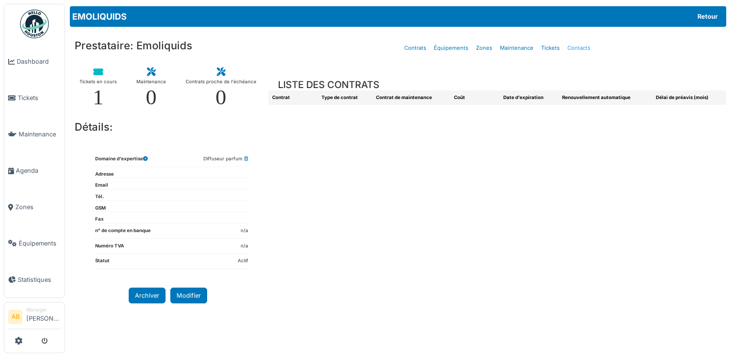
click at [569, 46] on link "Contacts" at bounding box center [579, 48] width 31 height 22
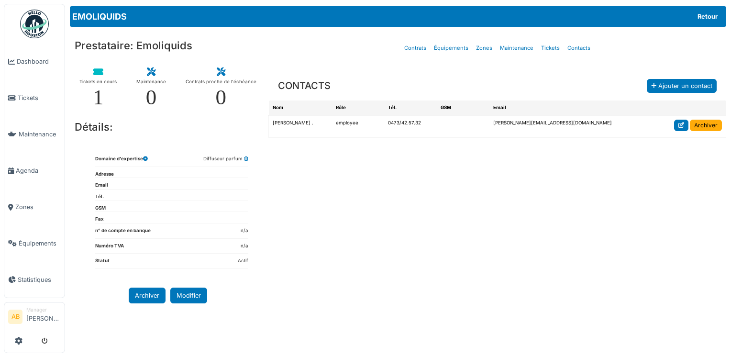
click at [681, 127] on icon at bounding box center [681, 125] width 6 height 6
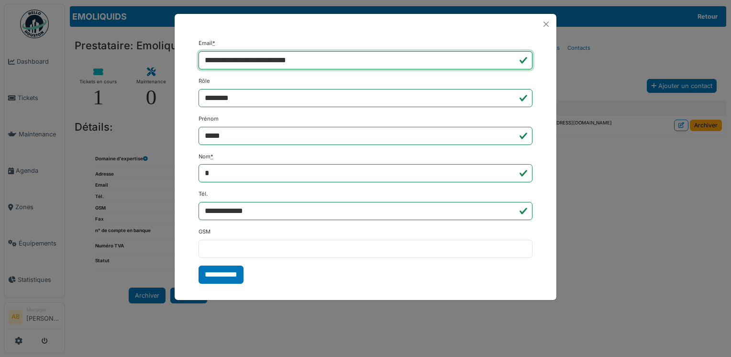
drag, startPoint x: 330, startPoint y: 59, endPoint x: 182, endPoint y: 64, distance: 147.9
click at [182, 64] on div "**********" at bounding box center [366, 161] width 382 height 254
paste input "email"
type input "**********"
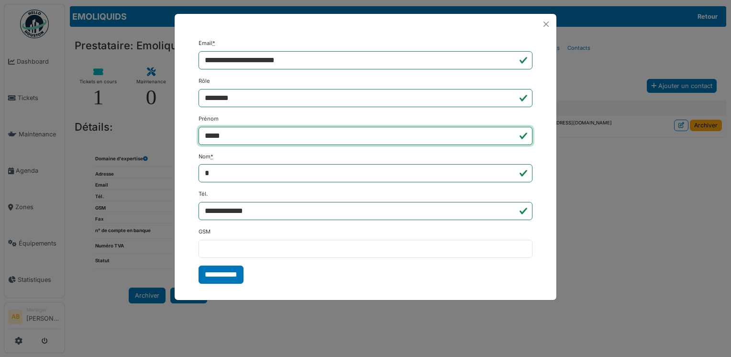
click at [253, 135] on input "*****" at bounding box center [366, 136] width 334 height 18
type input "*"
type input "*********"
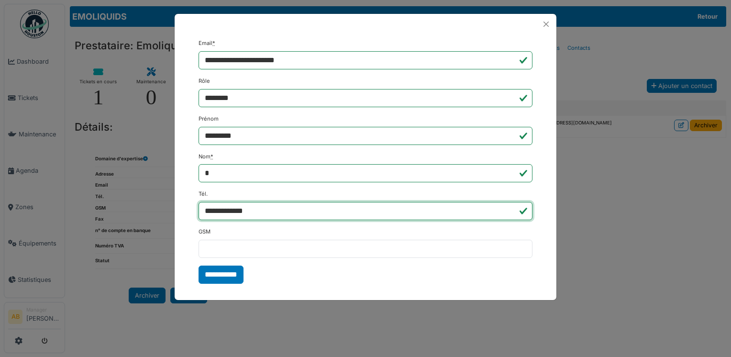
click at [265, 211] on input "**********" at bounding box center [366, 211] width 334 height 18
type input "*"
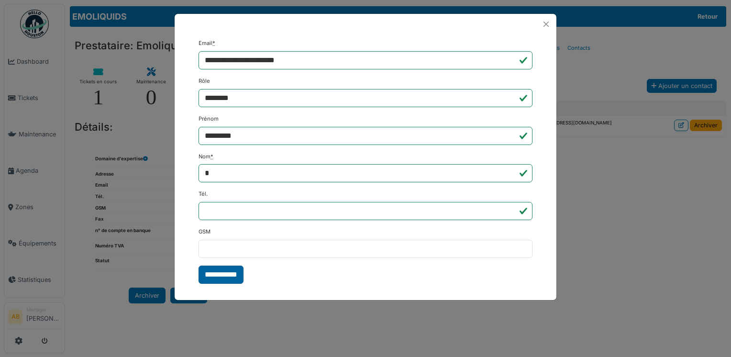
click at [224, 270] on input "**********" at bounding box center [221, 275] width 45 height 18
click at [236, 278] on form "**********" at bounding box center [366, 161] width 334 height 244
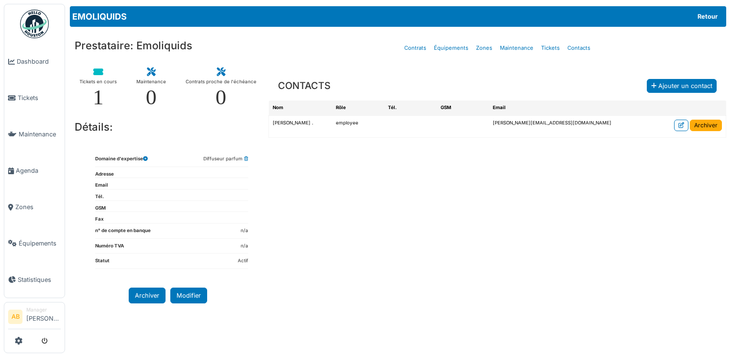
click at [283, 324] on div "CONTACTS Ajouter un contact Nom Rôle Tél. GSM Email Stephanie . employee stepha…" at bounding box center [497, 203] width 458 height 283
click at [36, 97] on span "Tickets" at bounding box center [39, 97] width 43 height 9
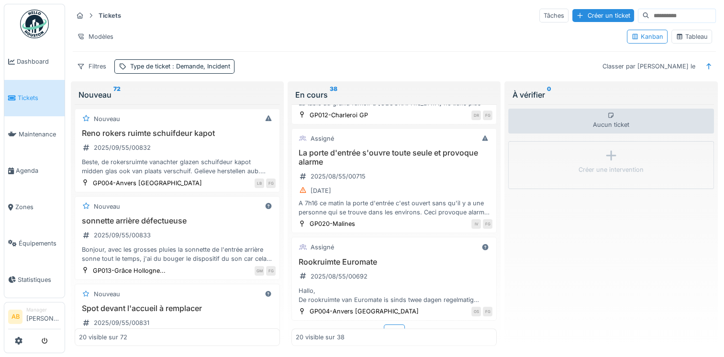
scroll to position [1564, 0]
click at [388, 323] on div "Plus" at bounding box center [394, 330] width 21 height 14
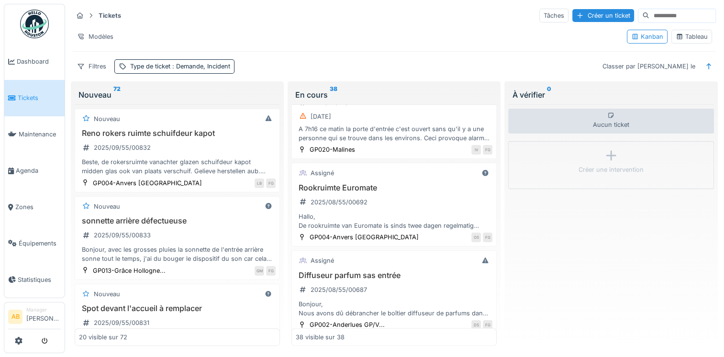
scroll to position [1622, 0]
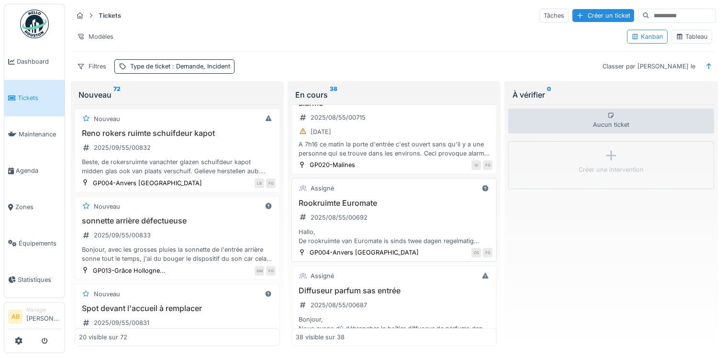
click at [420, 199] on h3 "Rookruimte Euromate" at bounding box center [394, 203] width 197 height 9
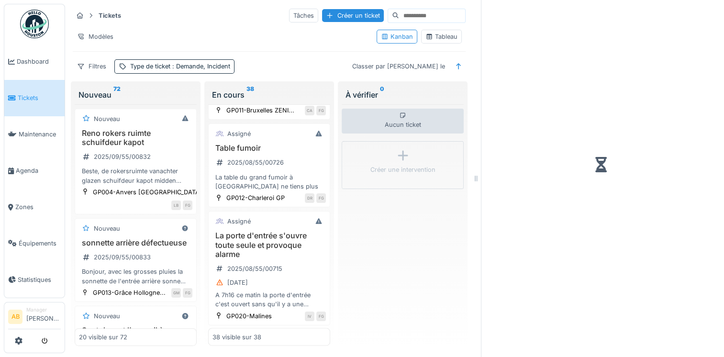
scroll to position [1820, 0]
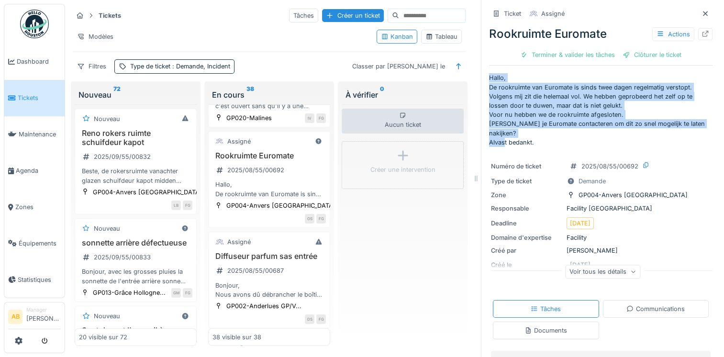
drag, startPoint x: 482, startPoint y: 78, endPoint x: 542, endPoint y: 133, distance: 81.2
click at [542, 133] on p "Hallo, De rookruimte van Euromate is sinds twee dagen regelmatig verstopt. Volg…" at bounding box center [600, 110] width 223 height 74
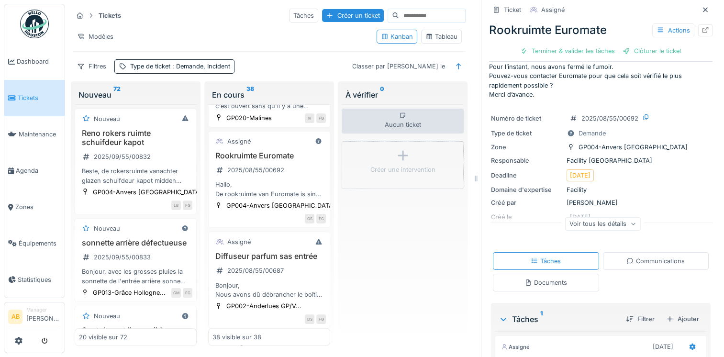
scroll to position [0, 0]
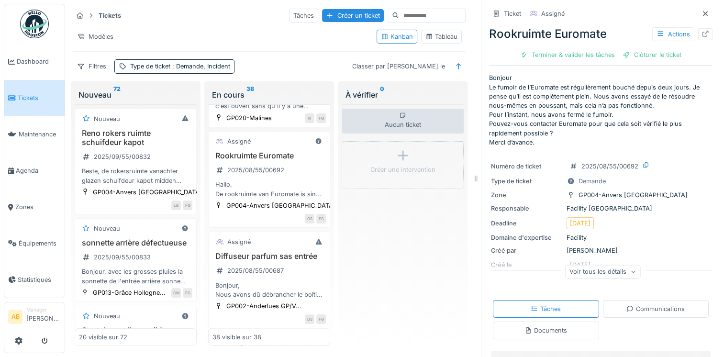
drag, startPoint x: 488, startPoint y: 102, endPoint x: 525, endPoint y: 97, distance: 37.8
click at [525, 97] on font "Bonjour Le fumoir de l’Euromate est régulièrement bouché depuis deux jours. Je …" at bounding box center [594, 109] width 211 height 71
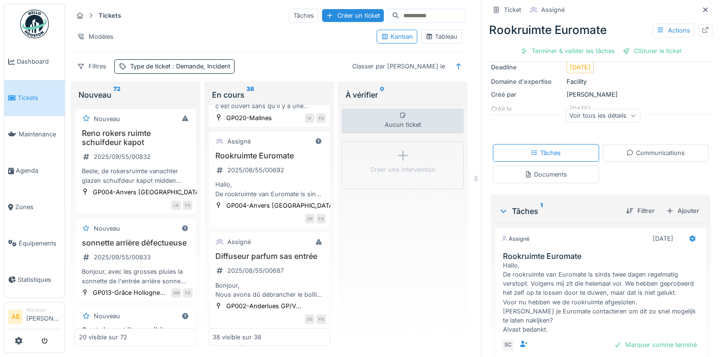
scroll to position [201, 0]
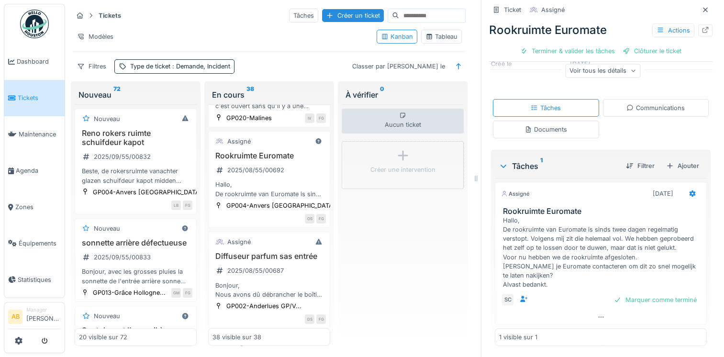
click at [626, 105] on div "Communications" at bounding box center [655, 107] width 58 height 9
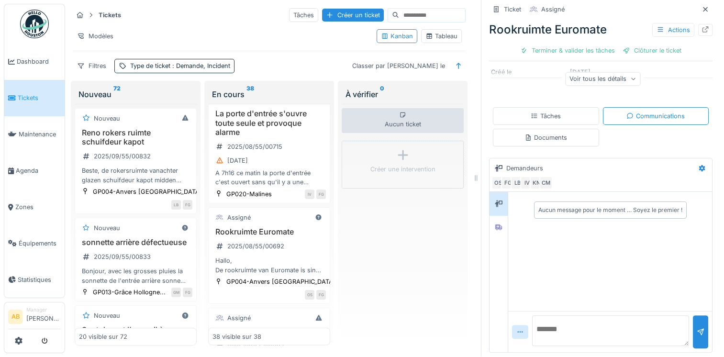
scroll to position [1724, 0]
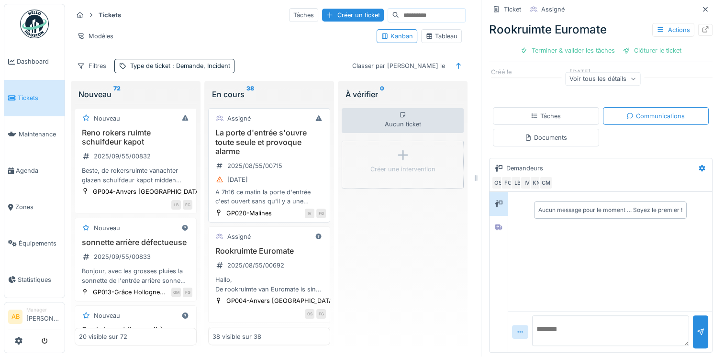
click at [276, 186] on div "[DATE]" at bounding box center [268, 180] width 113 height 12
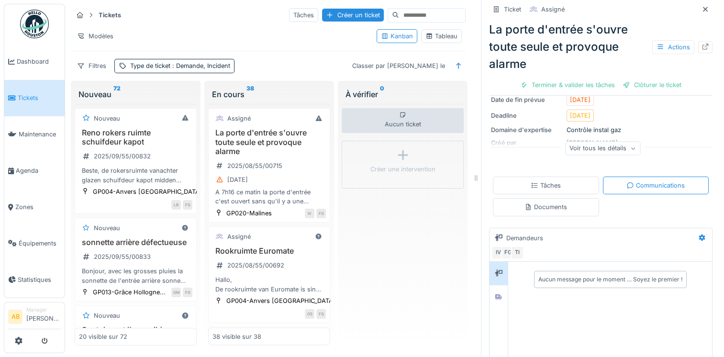
scroll to position [124, 0]
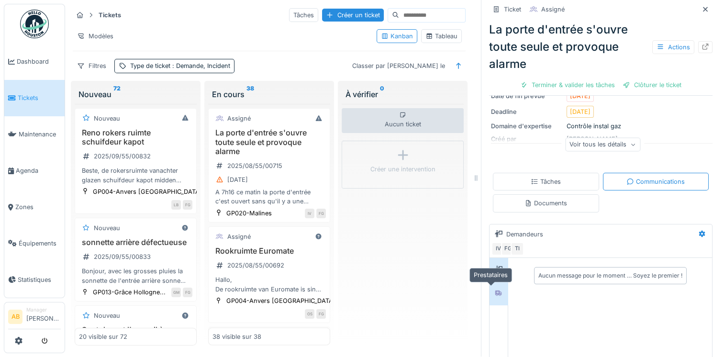
click at [495, 290] on icon at bounding box center [499, 293] width 8 height 6
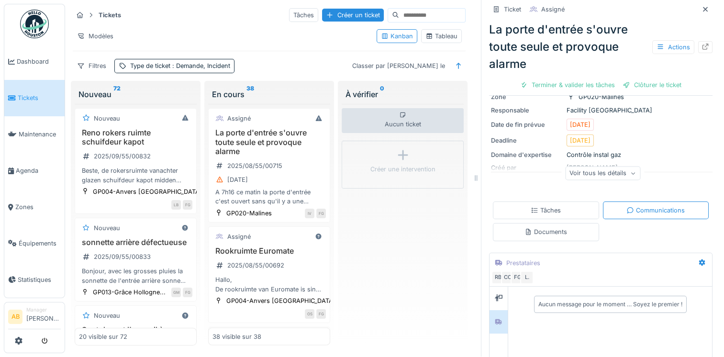
scroll to position [76, 0]
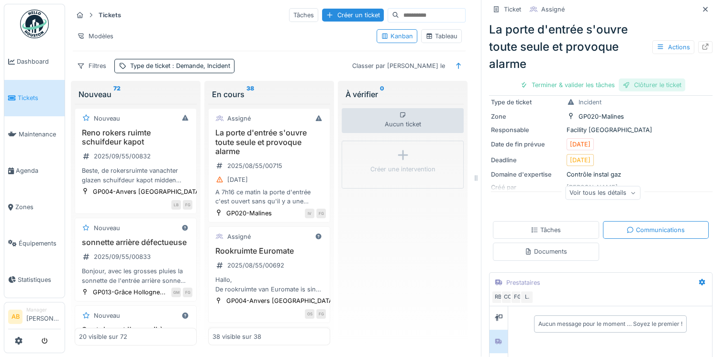
click at [627, 80] on div "Clôturer le ticket" at bounding box center [652, 84] width 67 height 13
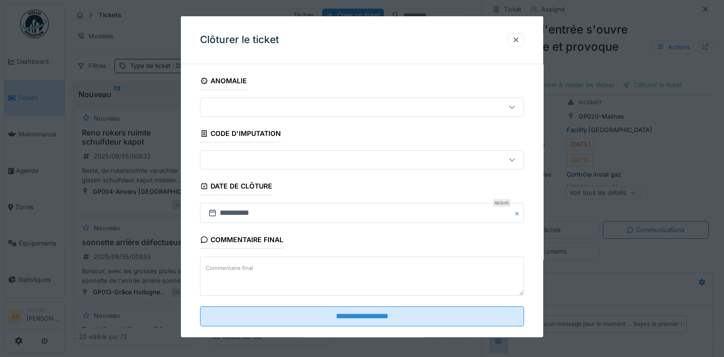
click at [323, 269] on textarea "Commentaire final" at bounding box center [362, 275] width 324 height 39
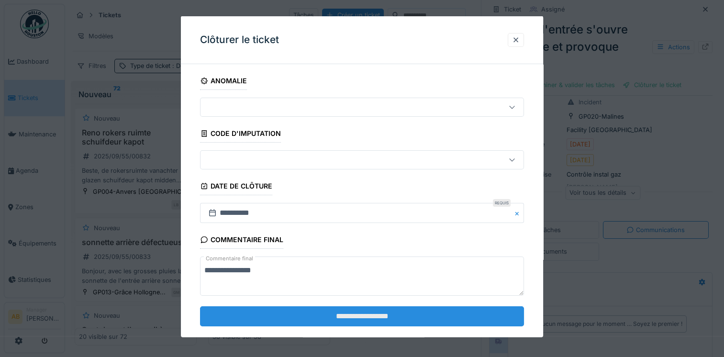
type textarea "**********"
click at [319, 319] on input "**********" at bounding box center [362, 316] width 324 height 20
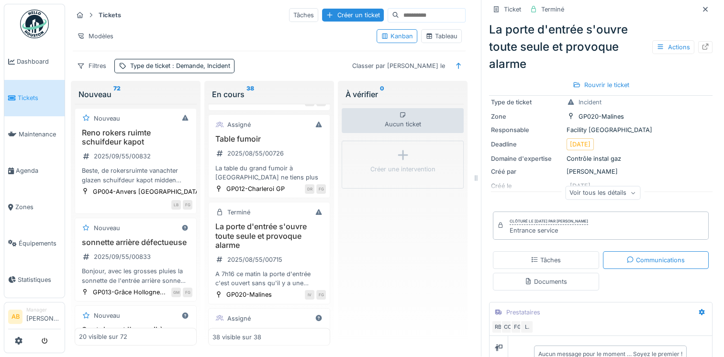
scroll to position [1629, 0]
click at [268, 200] on div "Assigné Table fumoir 2025/08/55/00726 La table du grand fumoir à [GEOGRAPHIC_DA…" at bounding box center [269, 158] width 122 height 84
click at [273, 163] on div "2025/08/55/00726" at bounding box center [249, 155] width 75 height 16
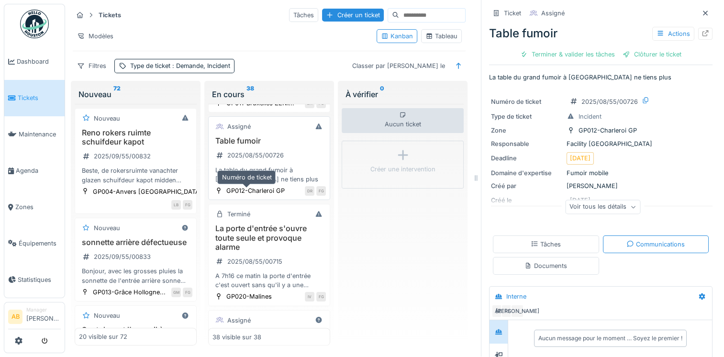
click at [273, 163] on div "2025/08/55/00726" at bounding box center [249, 155] width 75 height 16
click at [623, 50] on div "Clôturer le ticket" at bounding box center [652, 54] width 67 height 13
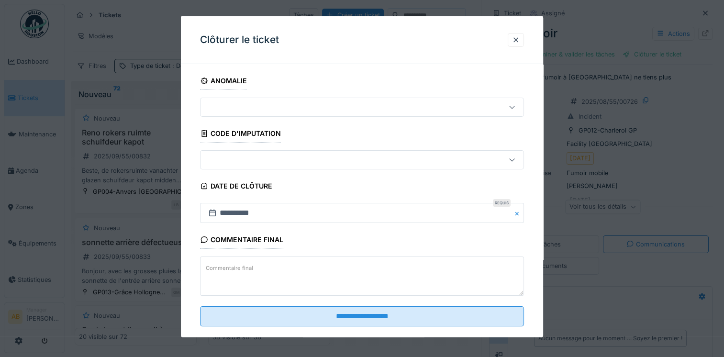
click at [339, 264] on textarea "Commentaire final" at bounding box center [362, 275] width 324 height 39
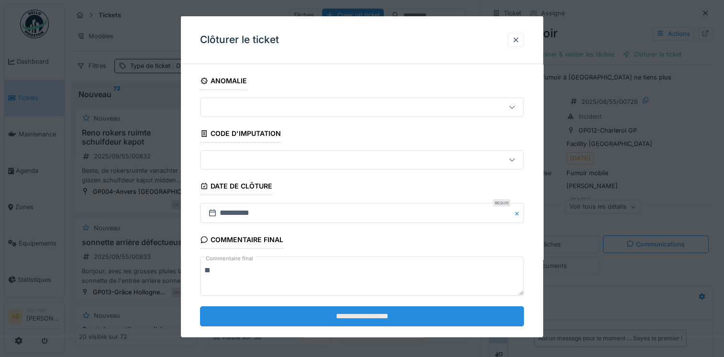
type textarea "**"
click at [320, 311] on input "**********" at bounding box center [362, 316] width 324 height 20
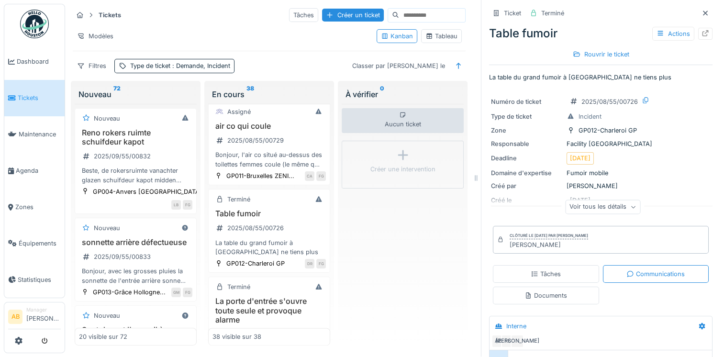
scroll to position [1552, 0]
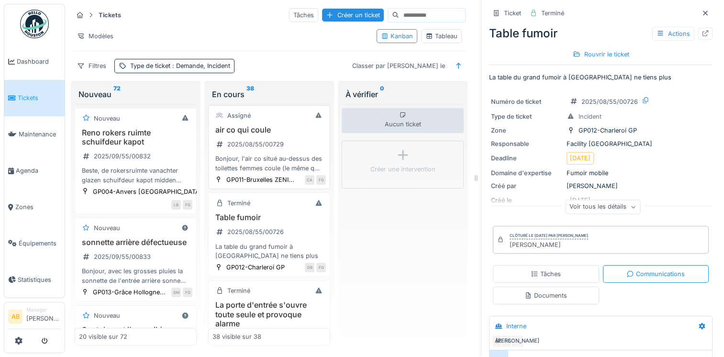
click at [276, 172] on div "Bonjour, l'air co situé au-dessus des toilettes femmes coule (le même que la de…" at bounding box center [268, 163] width 113 height 18
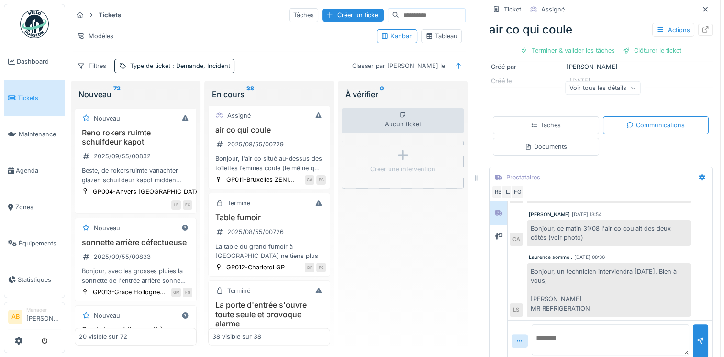
scroll to position [129, 0]
click at [495, 232] on icon at bounding box center [499, 235] width 8 height 7
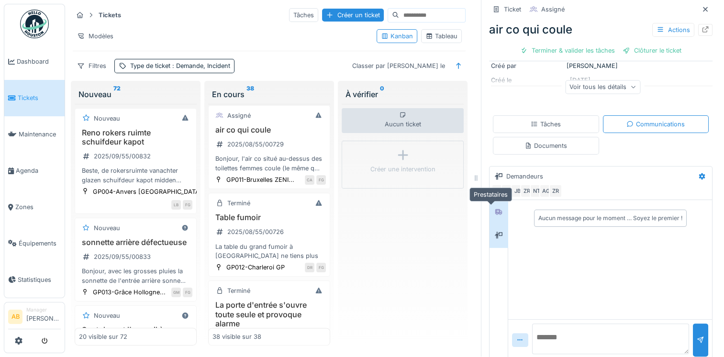
click at [495, 209] on div at bounding box center [499, 211] width 8 height 9
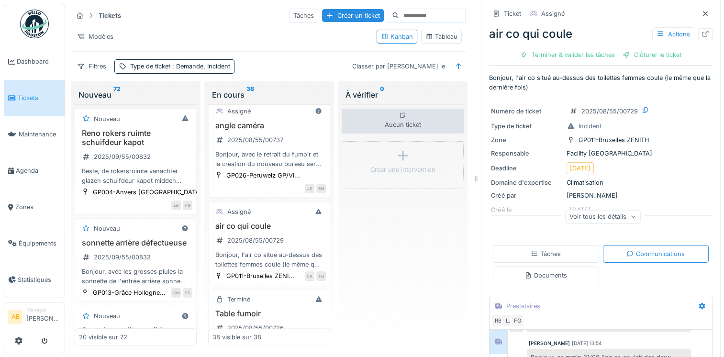
scroll to position [1437, 0]
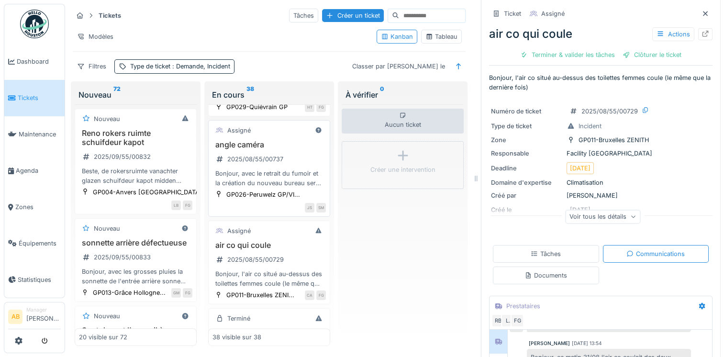
click at [261, 187] on div "Bonjour, avec le retrait du fumoir et la création du nouveau bureau serait il p…" at bounding box center [268, 178] width 113 height 18
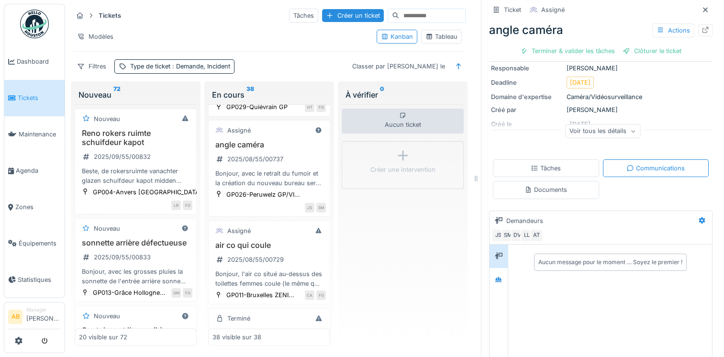
scroll to position [29, 0]
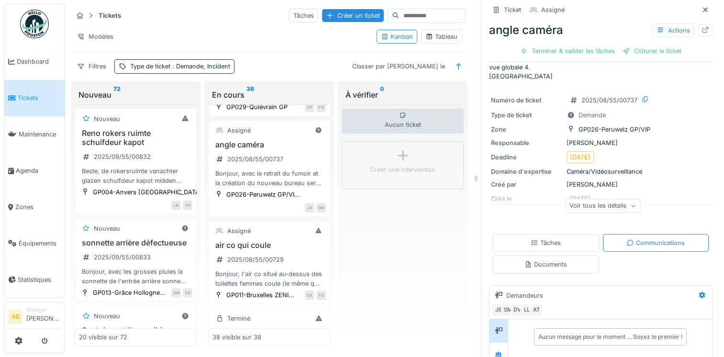
click at [604, 206] on div "Voir tous les détails" at bounding box center [602, 206] width 75 height 14
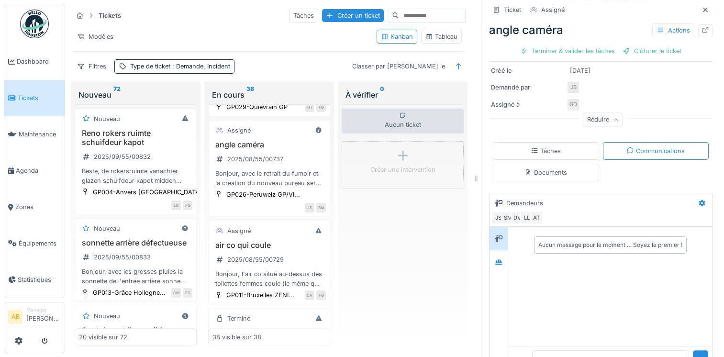
scroll to position [185, 0]
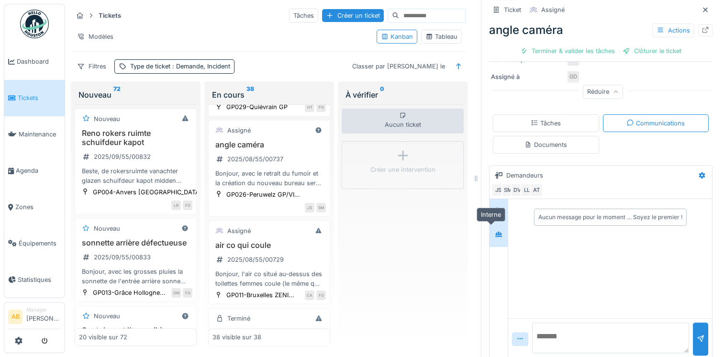
click at [496, 229] on div at bounding box center [498, 234] width 14 height 12
click at [539, 328] on textarea at bounding box center [610, 337] width 157 height 31
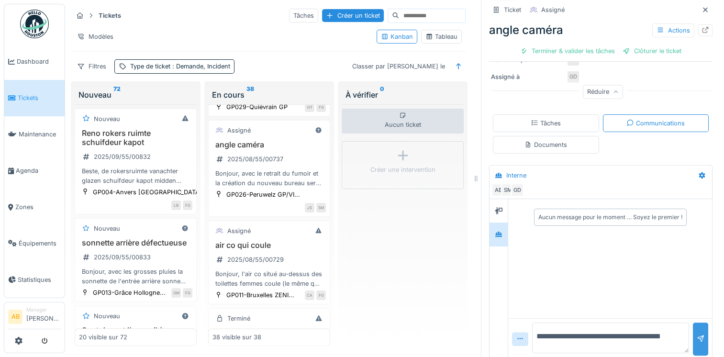
type textarea "**********"
click at [697, 336] on div at bounding box center [701, 338] width 8 height 9
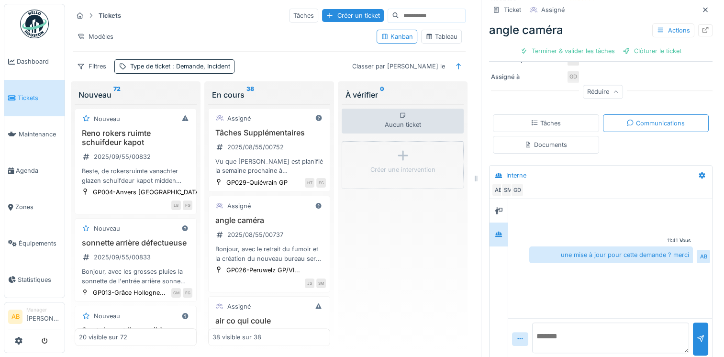
scroll to position [1341, 0]
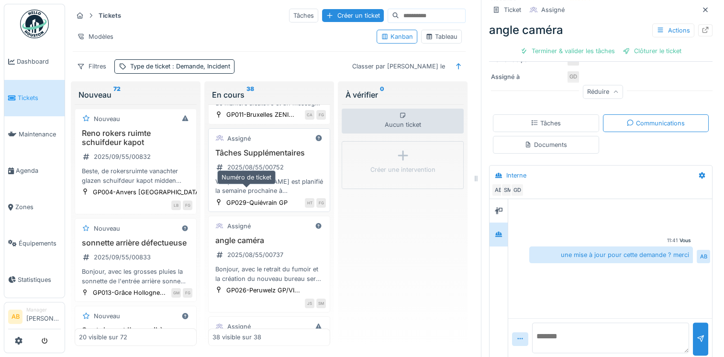
click at [280, 173] on div "2025/08/55/00752" at bounding box center [249, 167] width 75 height 12
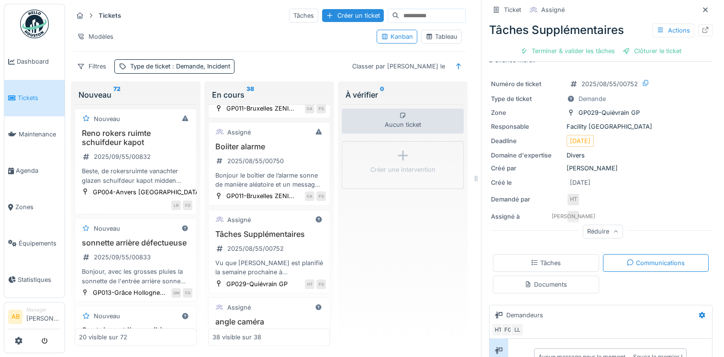
scroll to position [1246, 0]
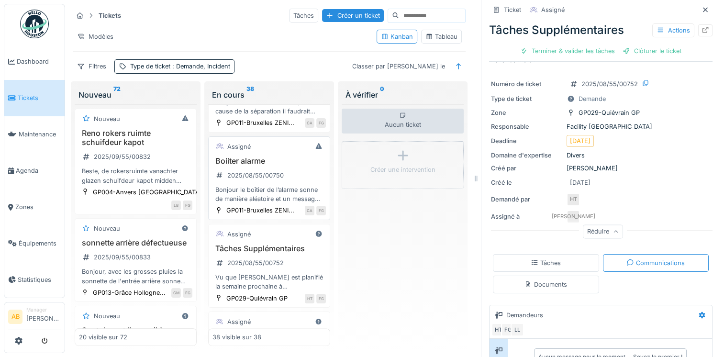
click at [274, 203] on div "Bonjour le boîtier de l’alarme sonne de manière aléatoire et un message d’erreu…" at bounding box center [268, 194] width 113 height 18
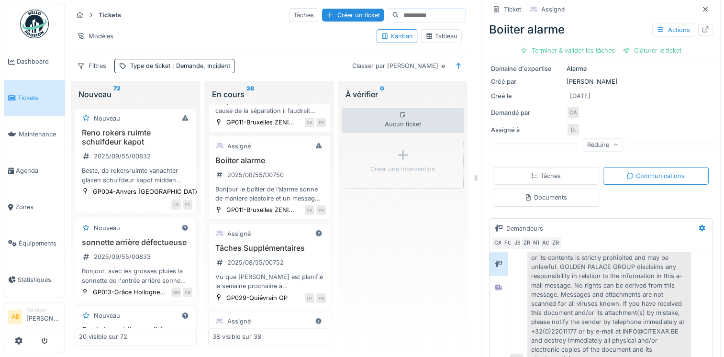
scroll to position [112, 0]
click at [279, 268] on div "2025/08/55/00752" at bounding box center [249, 262] width 75 height 12
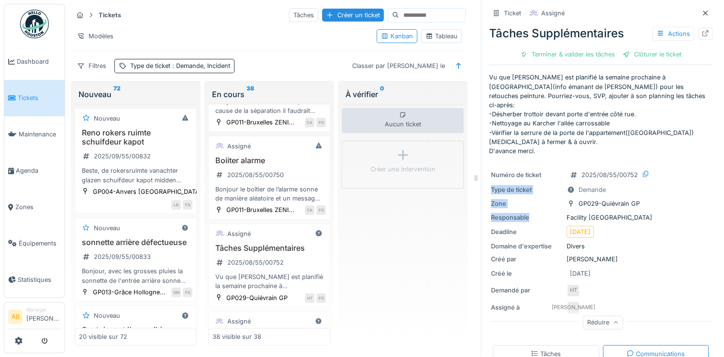
drag, startPoint x: 705, startPoint y: 154, endPoint x: 711, endPoint y: 204, distance: 50.6
click at [711, 204] on div "Ticket Assigné Tâches Supplémentaires Actions Terminer & valider les tâches Clô…" at bounding box center [600, 178] width 239 height 357
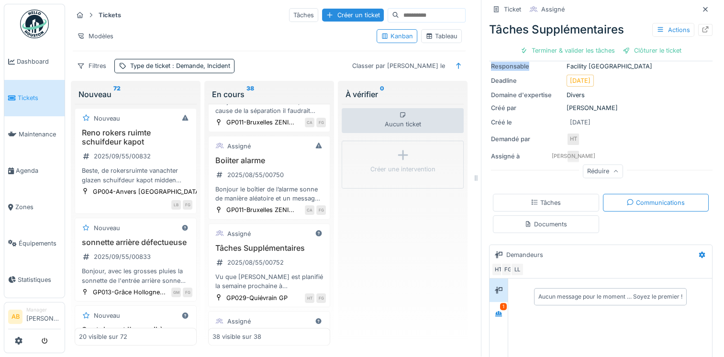
scroll to position [153, 0]
click at [495, 307] on div at bounding box center [499, 311] width 8 height 9
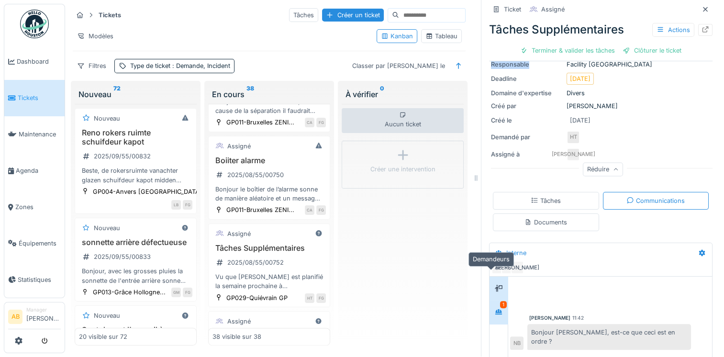
click at [495, 285] on icon at bounding box center [499, 288] width 8 height 6
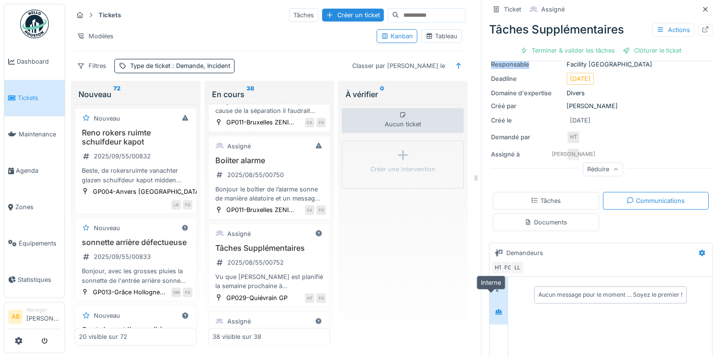
click at [495, 309] on icon at bounding box center [498, 311] width 7 height 5
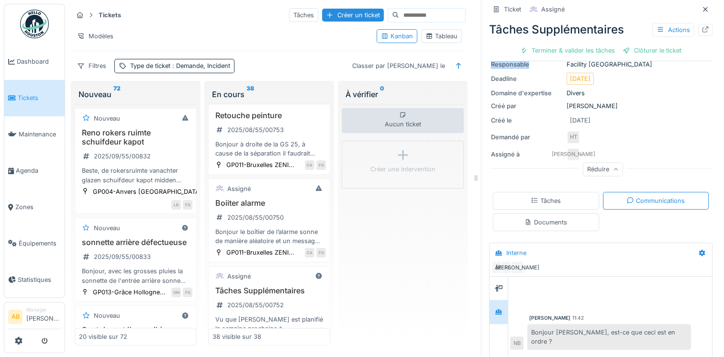
scroll to position [1157, 0]
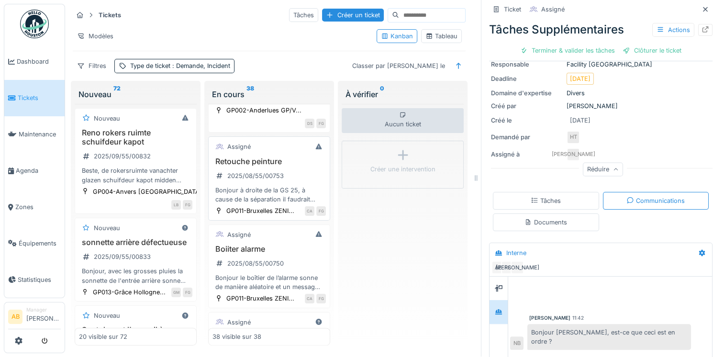
click at [274, 186] on div "Bonjour à droite de la GS 25, à cause de la séparation il faudrait refaire une …" at bounding box center [268, 195] width 113 height 18
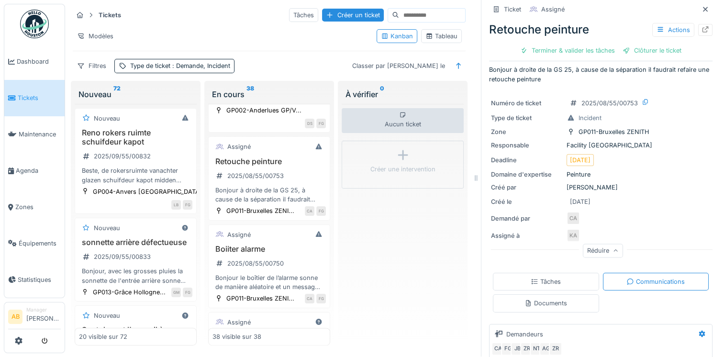
scroll to position [5, 0]
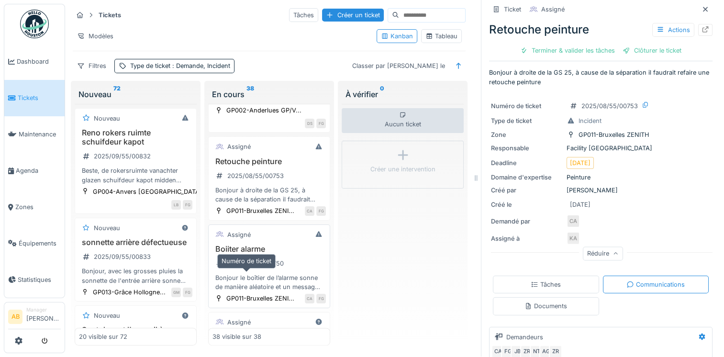
click at [277, 268] on div "2025/08/55/00750" at bounding box center [255, 263] width 56 height 9
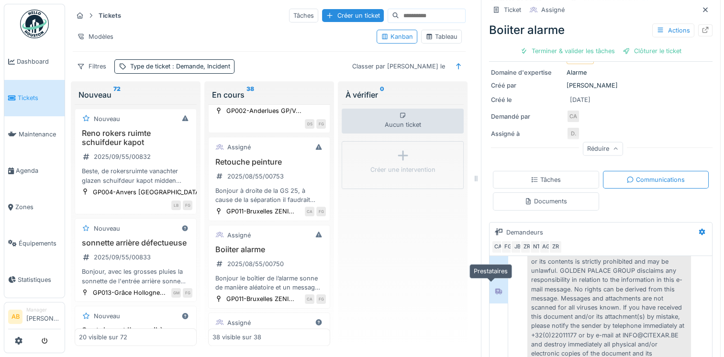
click at [495, 288] on icon at bounding box center [498, 291] width 7 height 6
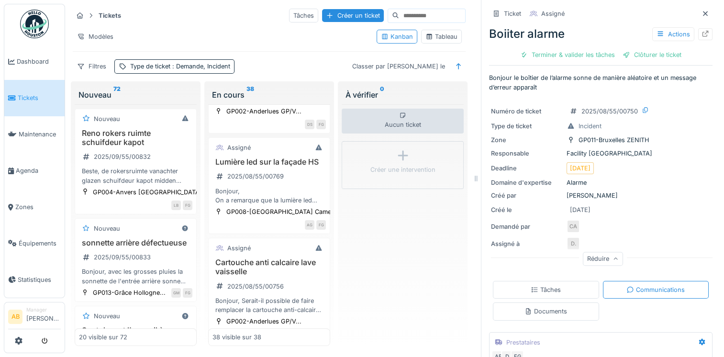
scroll to position [928, 0]
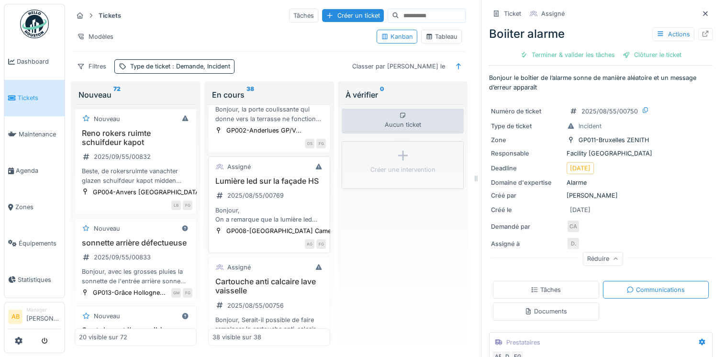
click at [282, 216] on div "Bonjour, On a remarque que la lumière led sur la façade de Cameo ne fonctionne …" at bounding box center [268, 215] width 113 height 18
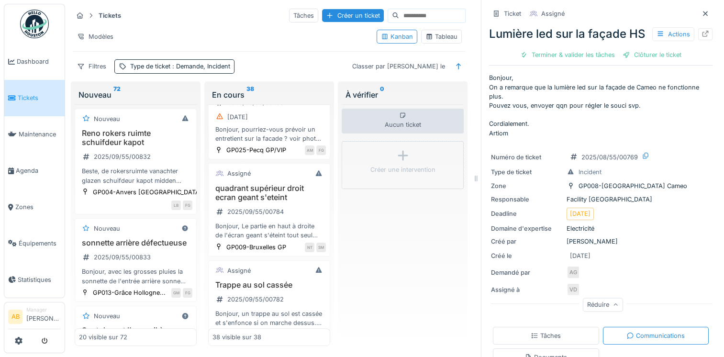
scroll to position [621, 0]
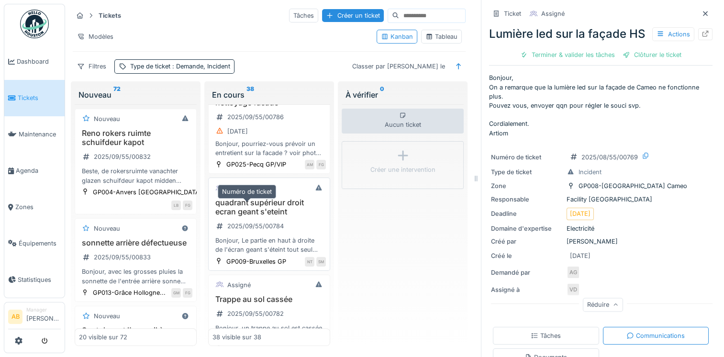
click at [276, 220] on div "2025/09/55/00784" at bounding box center [249, 226] width 75 height 12
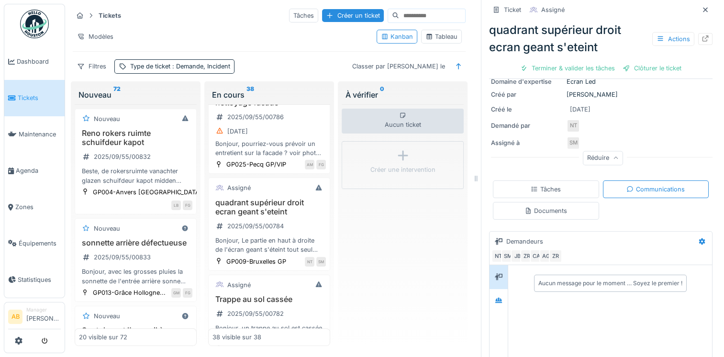
scroll to position [147, 0]
click at [491, 298] on div at bounding box center [498, 299] width 14 height 12
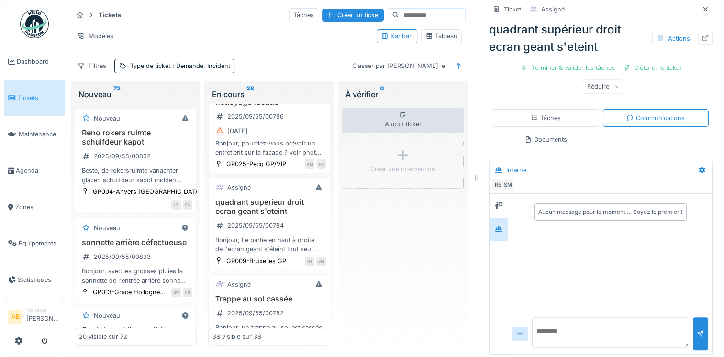
click at [596, 322] on textarea at bounding box center [610, 332] width 157 height 31
type textarea "*"
click at [545, 322] on textarea "**********" at bounding box center [610, 332] width 157 height 31
type textarea "**********"
click at [693, 317] on div at bounding box center [700, 333] width 15 height 33
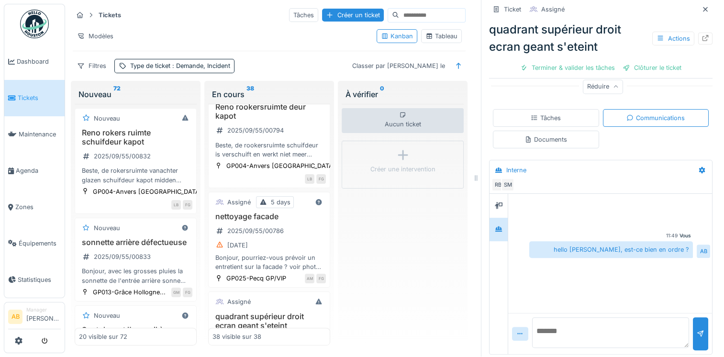
scroll to position [507, 0]
click at [287, 215] on div "nettoyage facade 2025/09/55/00786 [DATE] Bonjour, pourriez-vous prévoir un entr…" at bounding box center [268, 241] width 113 height 59
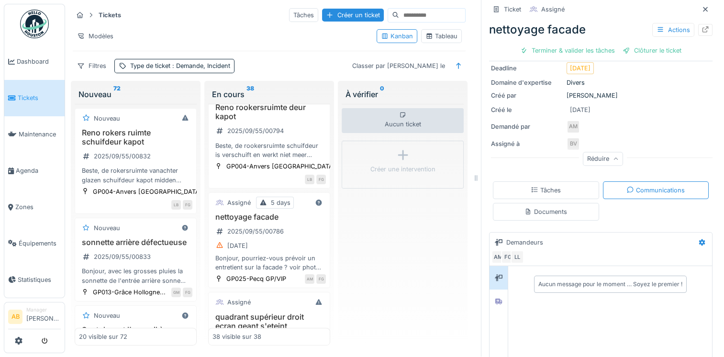
scroll to position [129, 0]
click at [496, 295] on div at bounding box center [498, 301] width 14 height 12
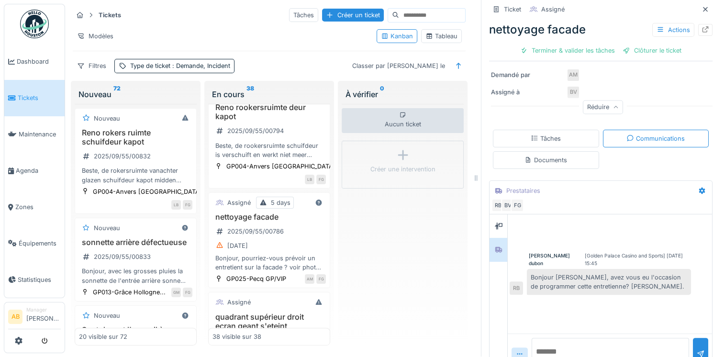
scroll to position [200, 0]
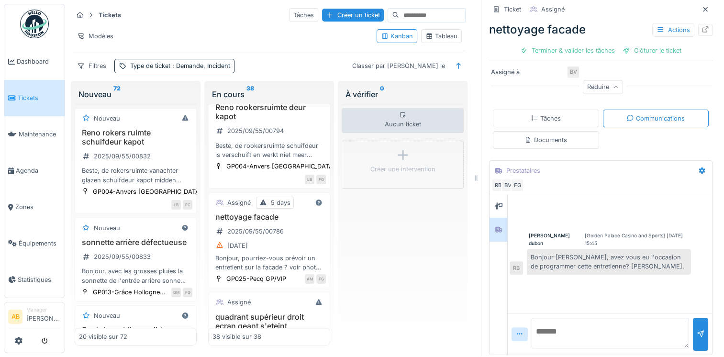
click at [552, 319] on textarea at bounding box center [611, 333] width 158 height 31
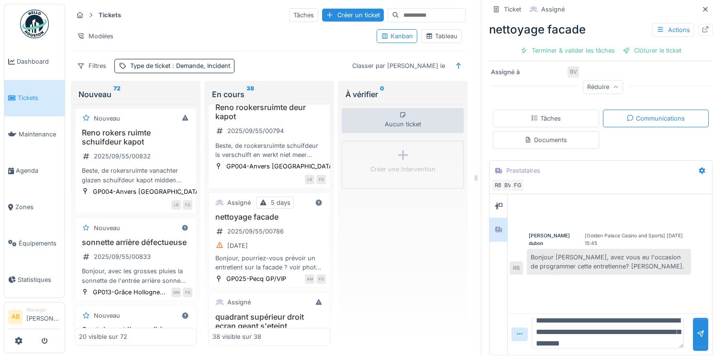
scroll to position [22, 0]
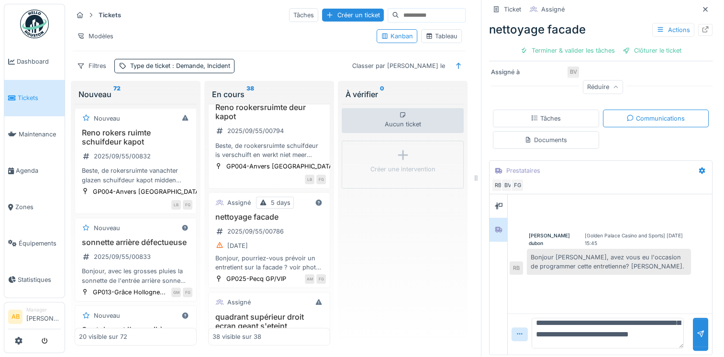
click at [570, 333] on textarea "**********" at bounding box center [608, 333] width 152 height 31
type textarea "**********"
click at [693, 318] on div at bounding box center [700, 334] width 15 height 33
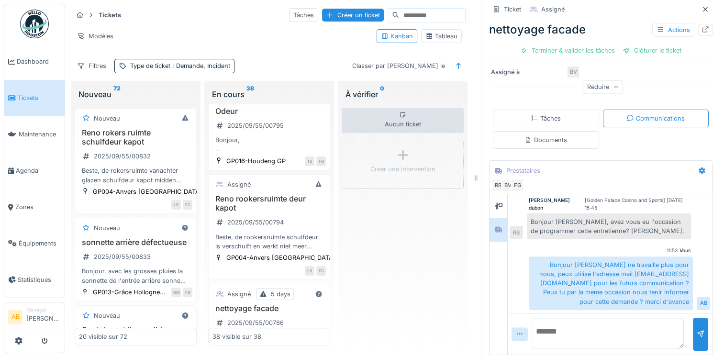
scroll to position [411, 0]
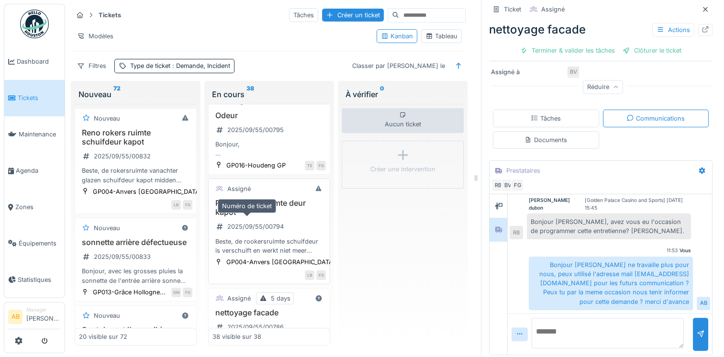
click at [266, 222] on div "2025/09/55/00794" at bounding box center [255, 226] width 56 height 9
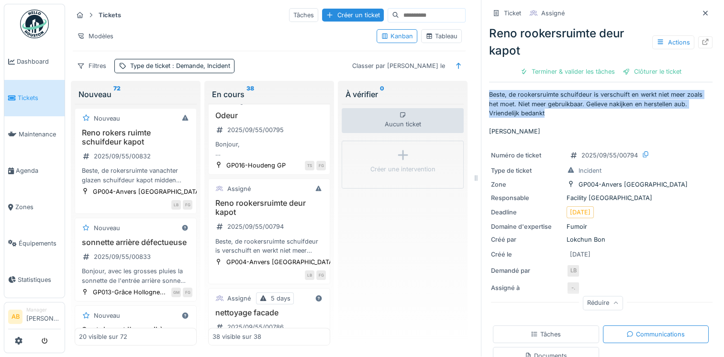
drag, startPoint x: 482, startPoint y: 87, endPoint x: 542, endPoint y: 108, distance: 63.4
click at [542, 108] on p "Beste, de rookersruimte schuifdeur is verschuift en werkt niet meer zoals het m…" at bounding box center [600, 113] width 223 height 46
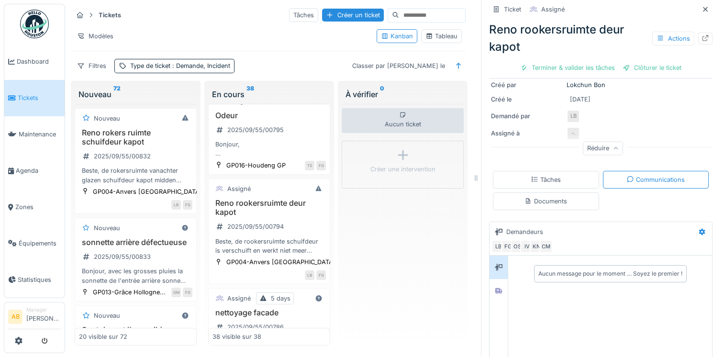
scroll to position [151, 0]
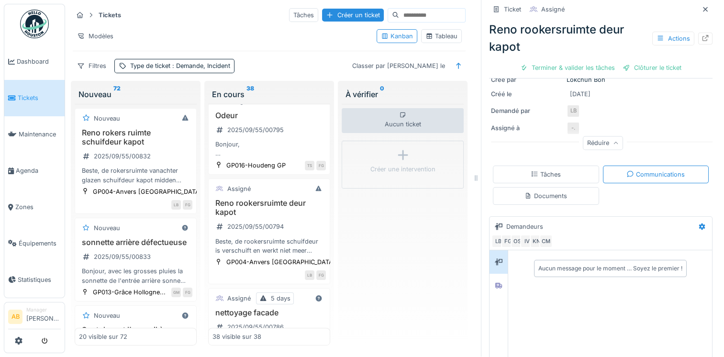
click at [554, 200] on div "Documents" at bounding box center [545, 195] width 43 height 9
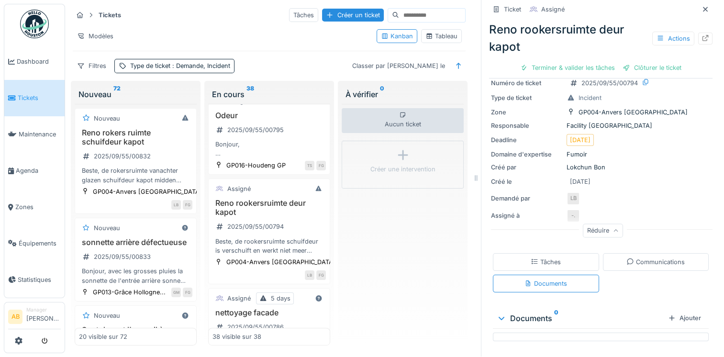
click at [555, 253] on div "Tâches" at bounding box center [546, 262] width 106 height 18
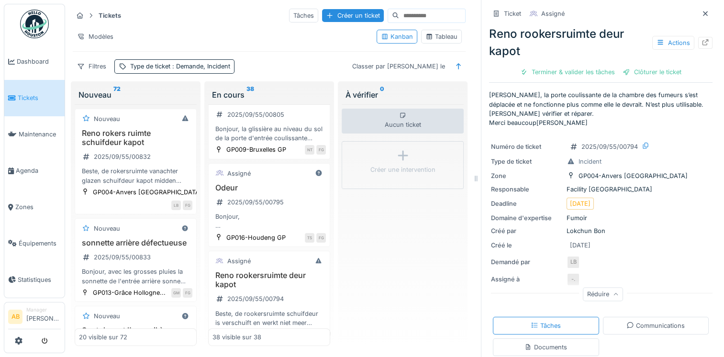
scroll to position [334, 0]
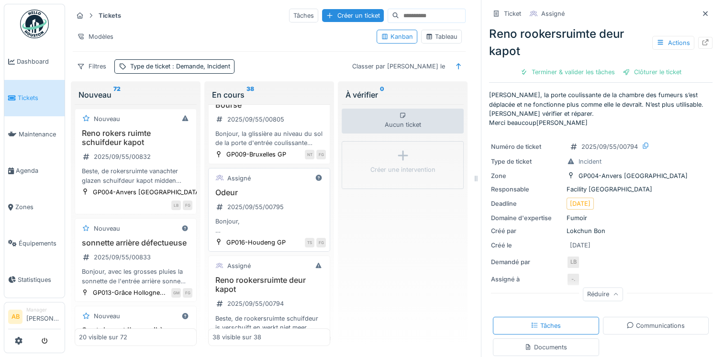
click at [251, 227] on div "Bonjour, Depuis quelques semaines, il y a une petite odeur d’égout dans la sall…" at bounding box center [268, 226] width 113 height 18
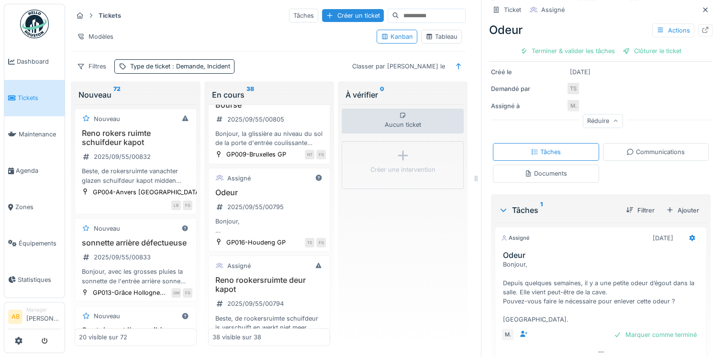
scroll to position [185, 0]
click at [627, 147] on div "Communications" at bounding box center [655, 150] width 58 height 9
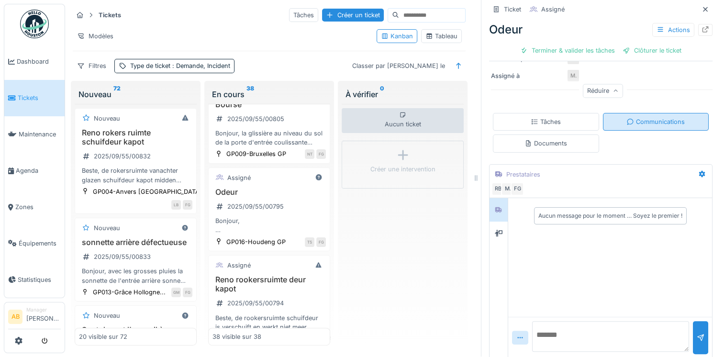
scroll to position [217, 0]
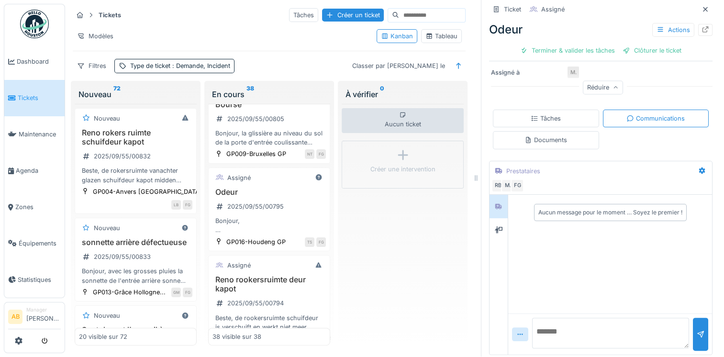
click at [538, 135] on div "Documents" at bounding box center [545, 139] width 43 height 9
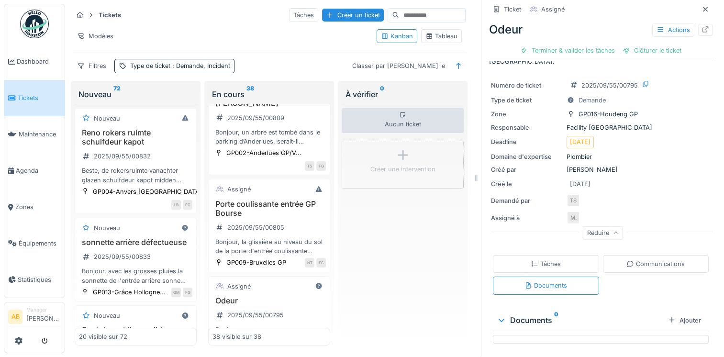
scroll to position [220, 0]
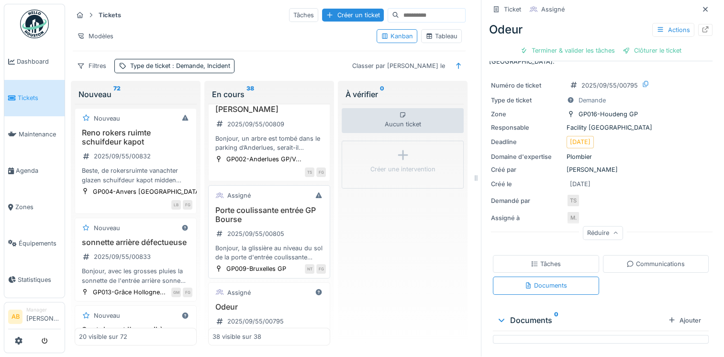
click at [272, 210] on h3 "Porte coulissante entrée GP Bourse" at bounding box center [268, 215] width 113 height 18
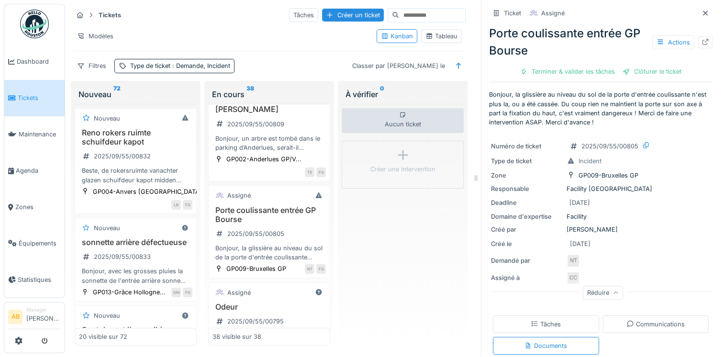
scroll to position [60, 0]
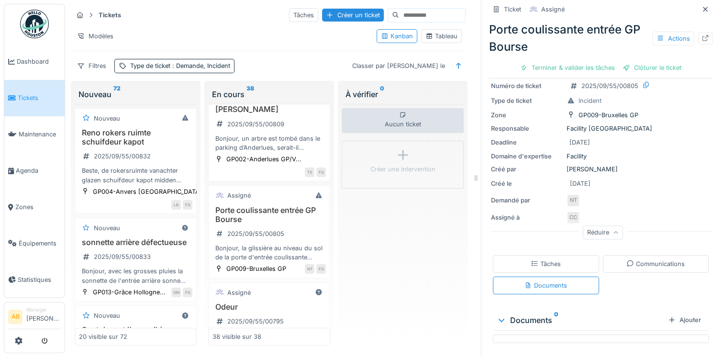
click at [650, 259] on div "Communications" at bounding box center [655, 263] width 58 height 9
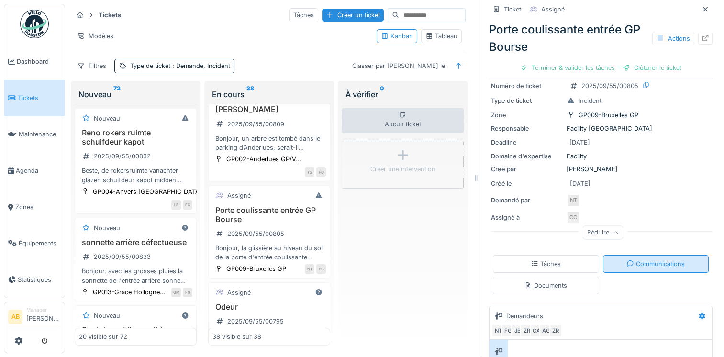
scroll to position [10, 0]
click at [550, 260] on div "Tâches" at bounding box center [546, 264] width 106 height 18
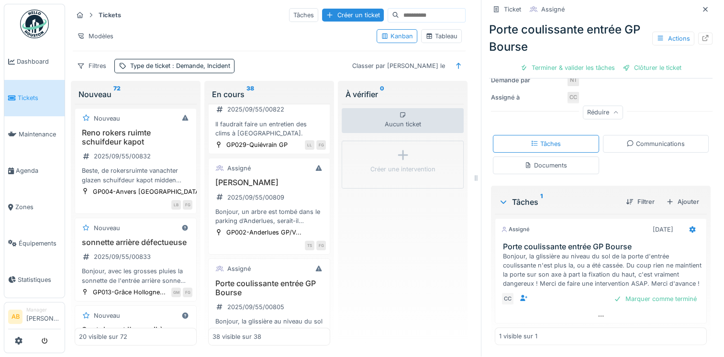
scroll to position [143, 0]
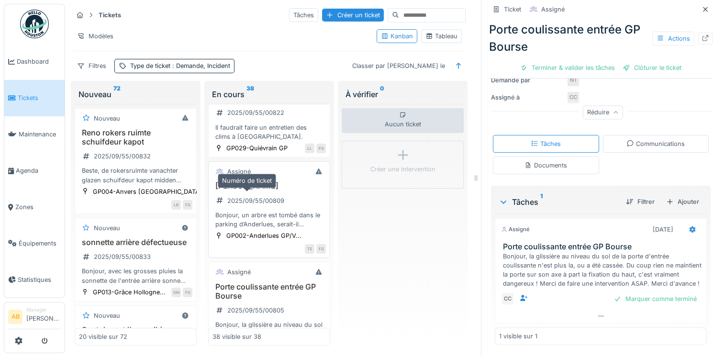
click at [262, 196] on div "2025/09/55/00809" at bounding box center [255, 200] width 57 height 9
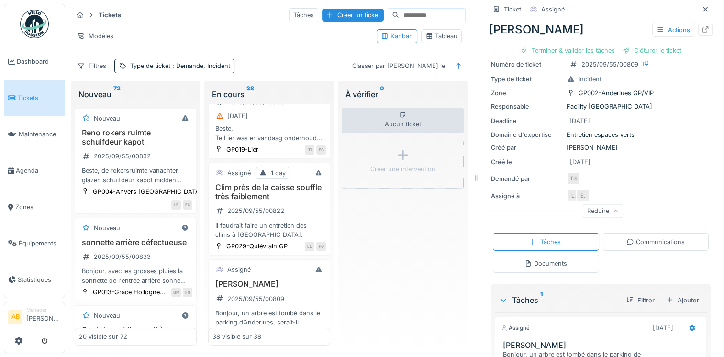
scroll to position [28, 0]
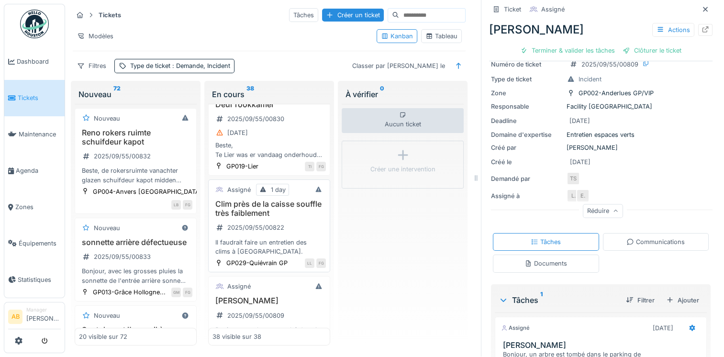
click at [270, 238] on div "Il faudrait faire un entretien des clims à [GEOGRAPHIC_DATA]." at bounding box center [268, 247] width 113 height 18
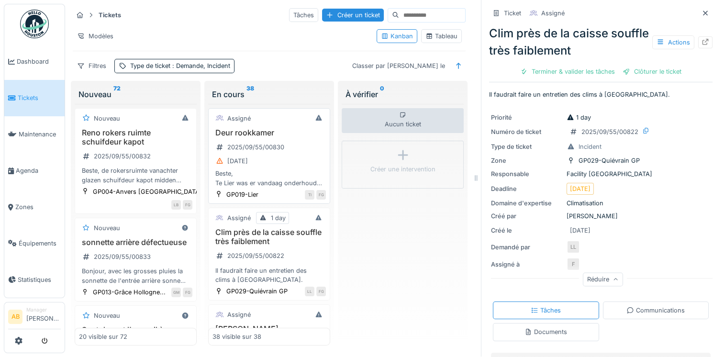
click at [263, 169] on div "Beste, Te Lier was er vandaag onderhoud te Lier en momenteel sluit de rookdeur …" at bounding box center [268, 178] width 113 height 18
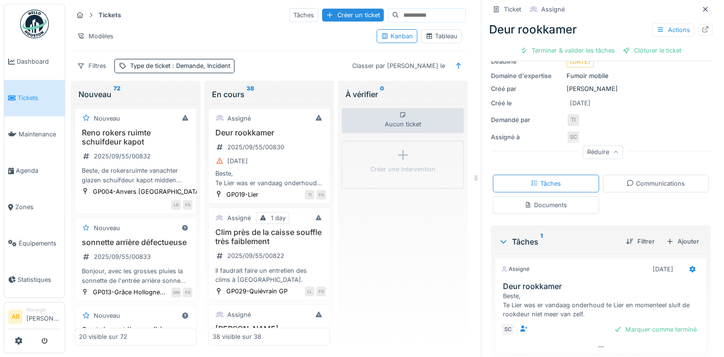
scroll to position [132, 0]
click at [640, 178] on div "Communications" at bounding box center [655, 182] width 58 height 9
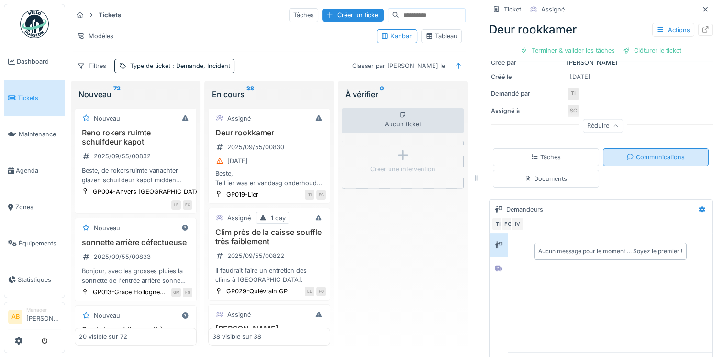
scroll to position [159, 0]
click at [564, 168] on div "Documents" at bounding box center [546, 177] width 106 height 18
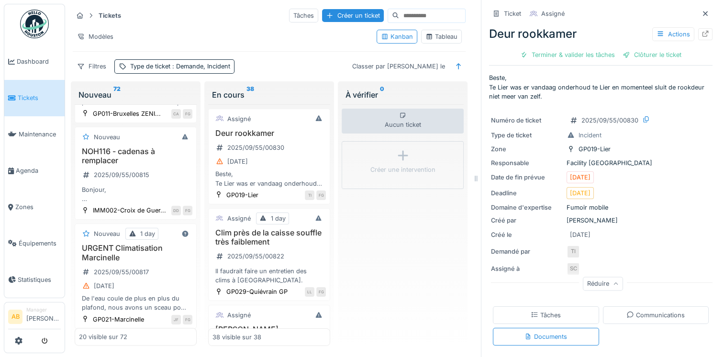
scroll to position [1779, 0]
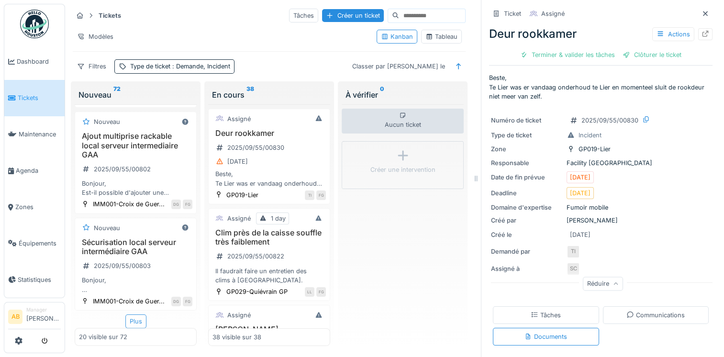
click at [134, 321] on div "Plus" at bounding box center [135, 321] width 21 height 14
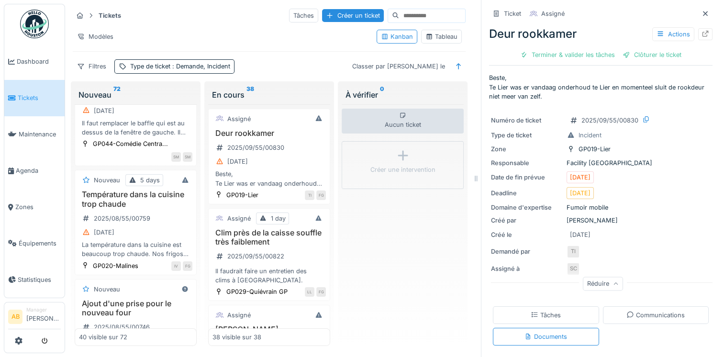
scroll to position [3733, 0]
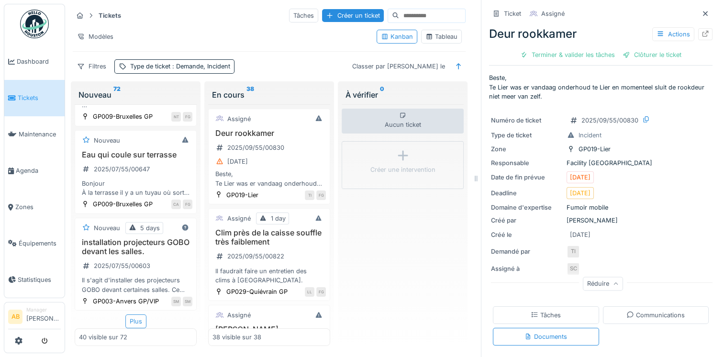
click at [134, 324] on div "Plus" at bounding box center [135, 321] width 21 height 14
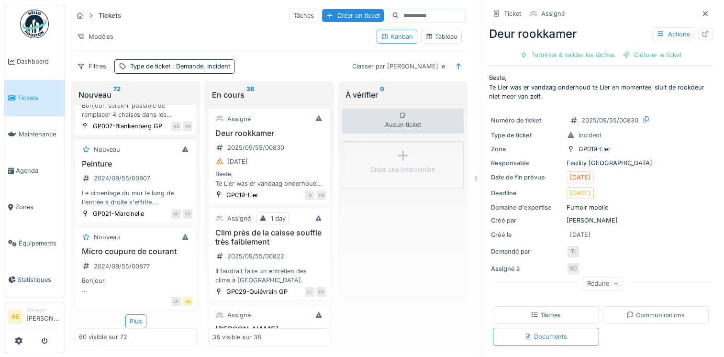
scroll to position [5707, 0]
click at [136, 321] on div "Plus" at bounding box center [135, 321] width 21 height 14
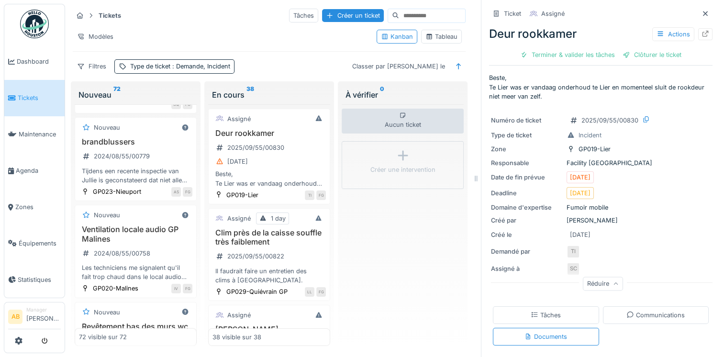
scroll to position [6881, 0]
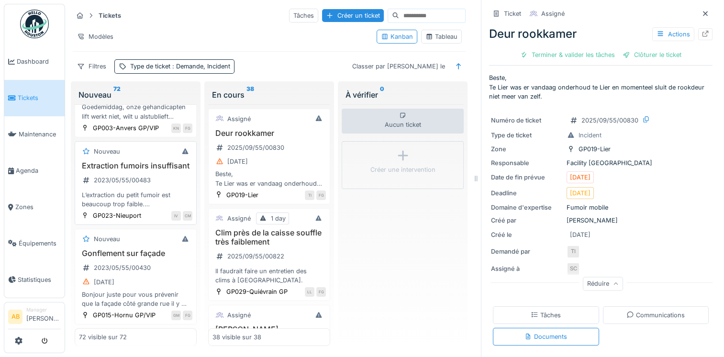
click at [126, 190] on div "L’extraction du petit fumoir est beaucoup trop faible. On sent la cigarette dan…" at bounding box center [135, 199] width 113 height 18
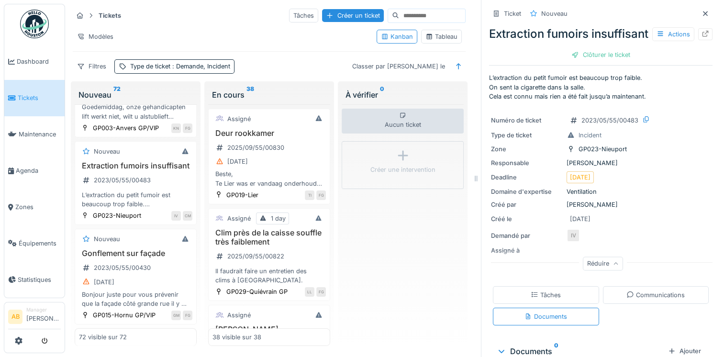
scroll to position [48, 0]
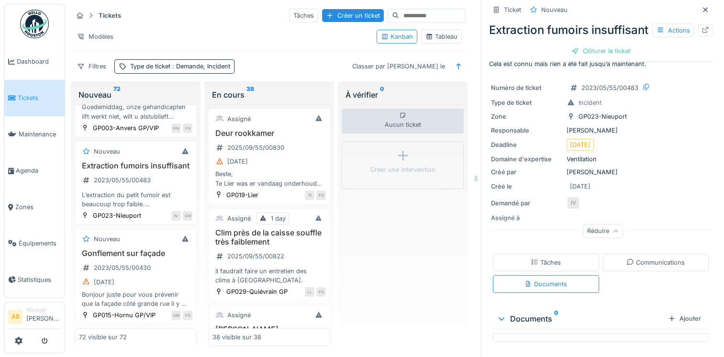
click at [626, 261] on div "Communications" at bounding box center [655, 262] width 58 height 9
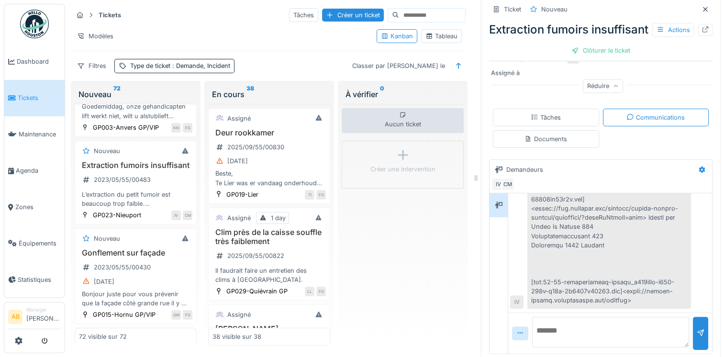
scroll to position [193, 0]
click at [682, 246] on div "[PERSON_NAME] [DATE] 20:47 IV" at bounding box center [610, 51] width 200 height 512
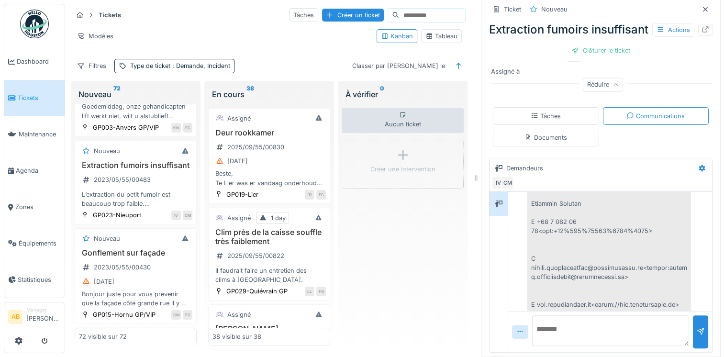
scroll to position [389, 0]
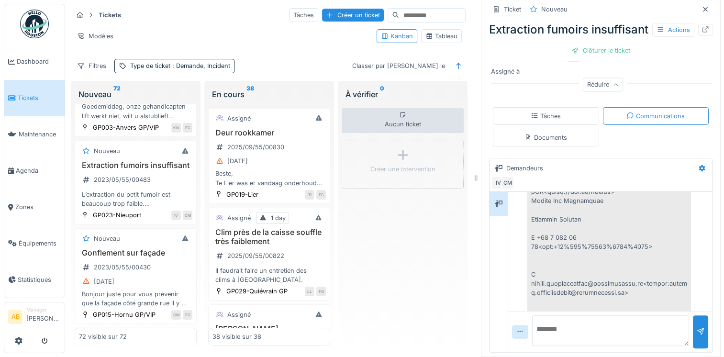
click at [682, 246] on div "[PERSON_NAME] [DATE] 20:47 IV" at bounding box center [610, 320] width 200 height 512
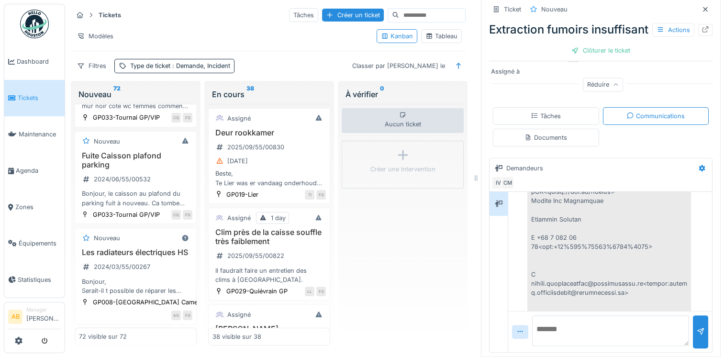
scroll to position [5962, 0]
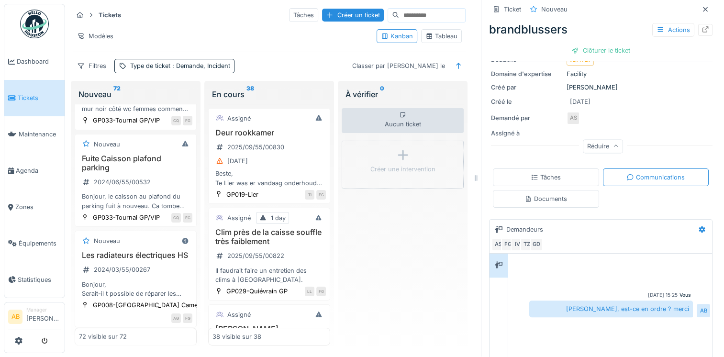
scroll to position [183, 0]
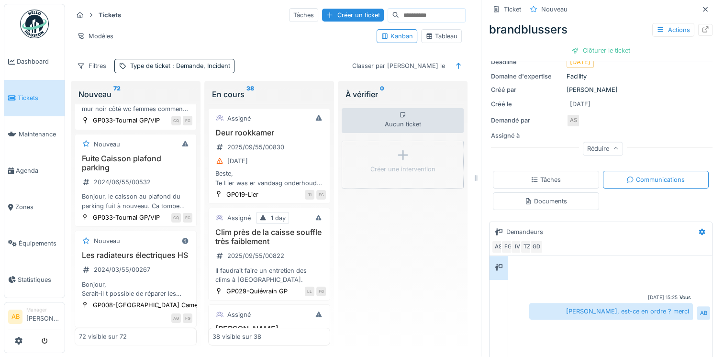
drag, startPoint x: 712, startPoint y: 248, endPoint x: 714, endPoint y: 271, distance: 23.5
click at [714, 271] on div "Tickets Tâches Créer un ticket Modèles Kanban Tableau Filtres Type de ticket : …" at bounding box center [394, 178] width 659 height 357
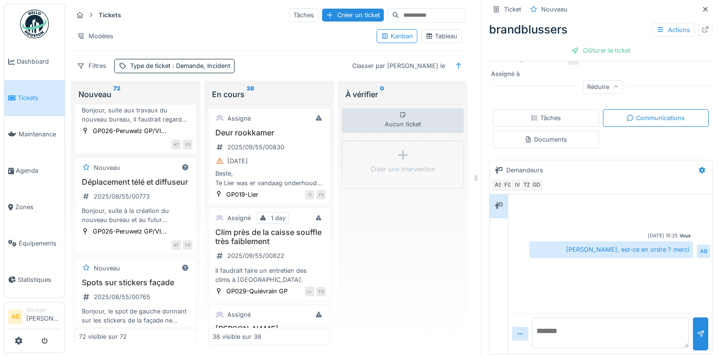
scroll to position [2798, 0]
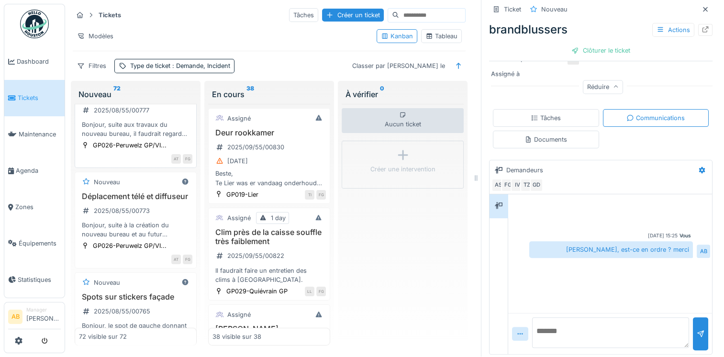
click at [127, 138] on div "Bonjour, suite aux travaux du nouveau bureau, il faudrait regarder ce qui pourr…" at bounding box center [135, 129] width 113 height 18
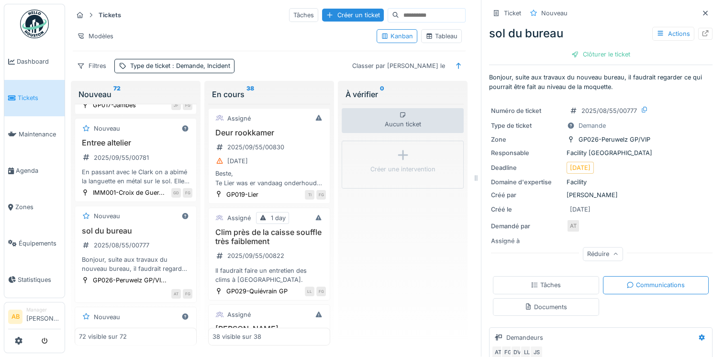
scroll to position [2645, 0]
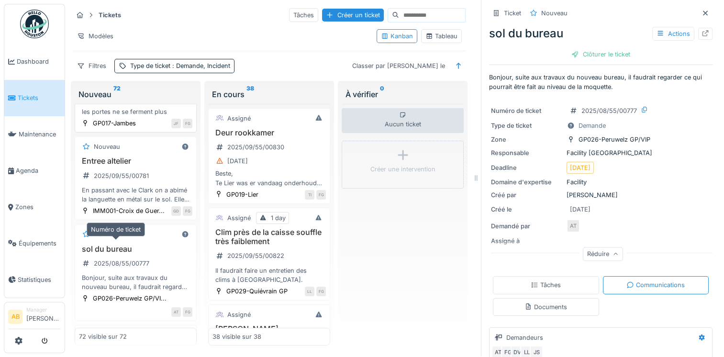
click at [142, 102] on div "2025/09/55/00783" at bounding box center [122, 97] width 56 height 9
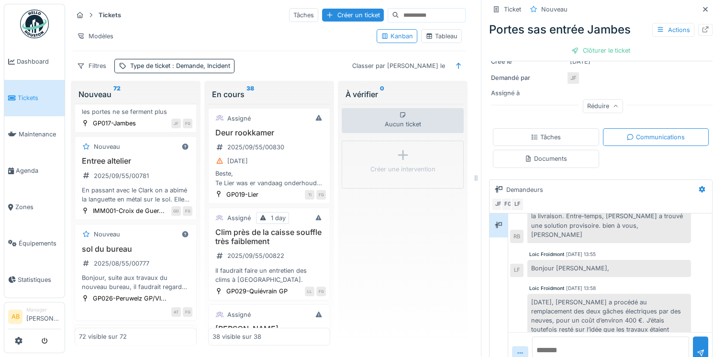
scroll to position [158, 0]
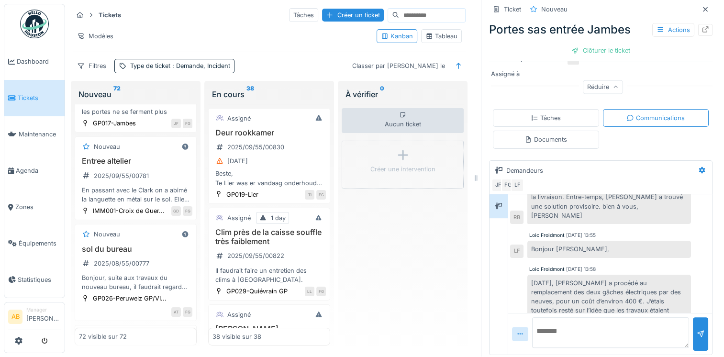
click at [542, 317] on textarea at bounding box center [610, 332] width 157 height 31
click at [653, 320] on textarea "**********" at bounding box center [610, 332] width 157 height 31
type textarea "**********"
click at [693, 335] on div at bounding box center [700, 333] width 15 height 33
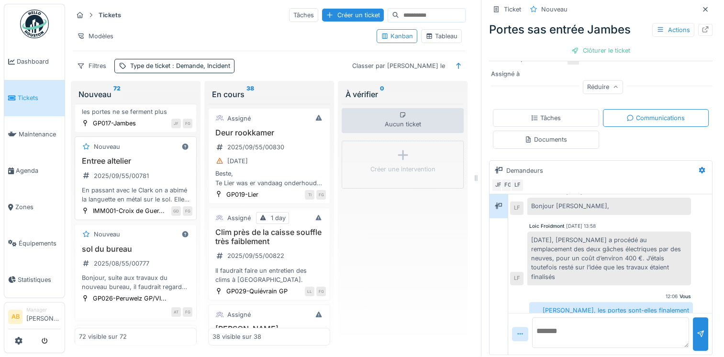
click at [140, 220] on div "Nouveau Entree altelier 2025/09/55/00781 En passant avec le Clark on a abimé la…" at bounding box center [136, 178] width 122 height 84
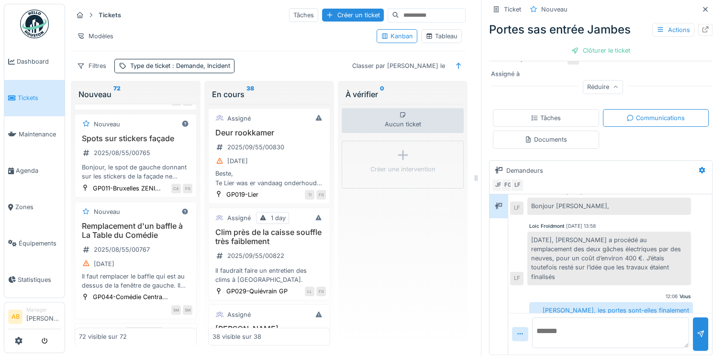
scroll to position [2964, 0]
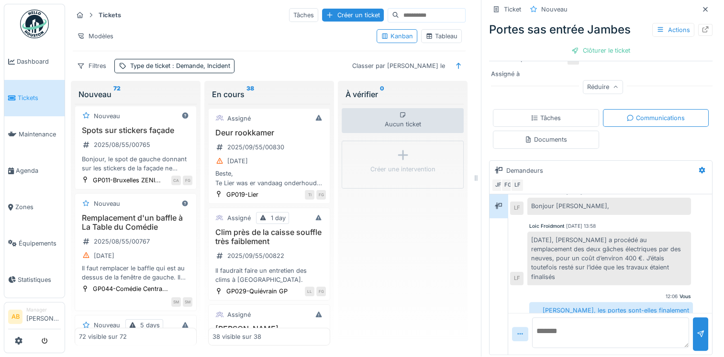
click at [154, 73] on div "Déplacement télé et diffuseur 2025/08/55/00773 Bonjour, suite à la création du …" at bounding box center [135, 48] width 113 height 47
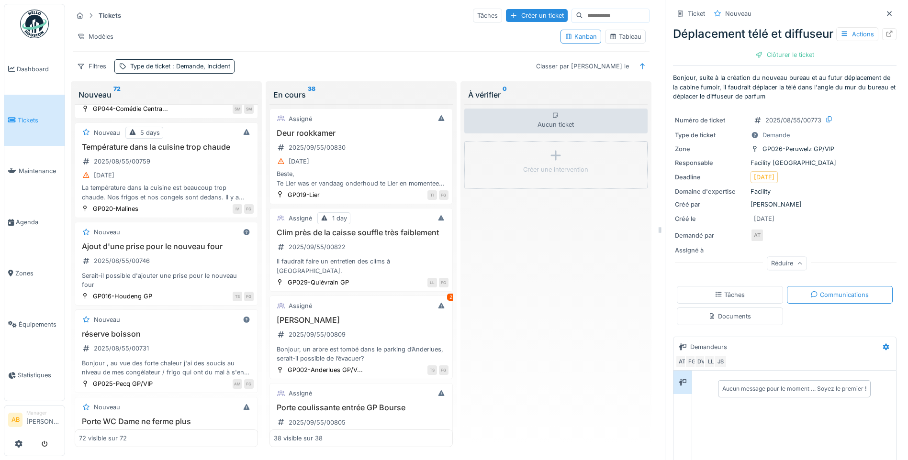
scroll to position [2964, 0]
